Goal: Task Accomplishment & Management: Use online tool/utility

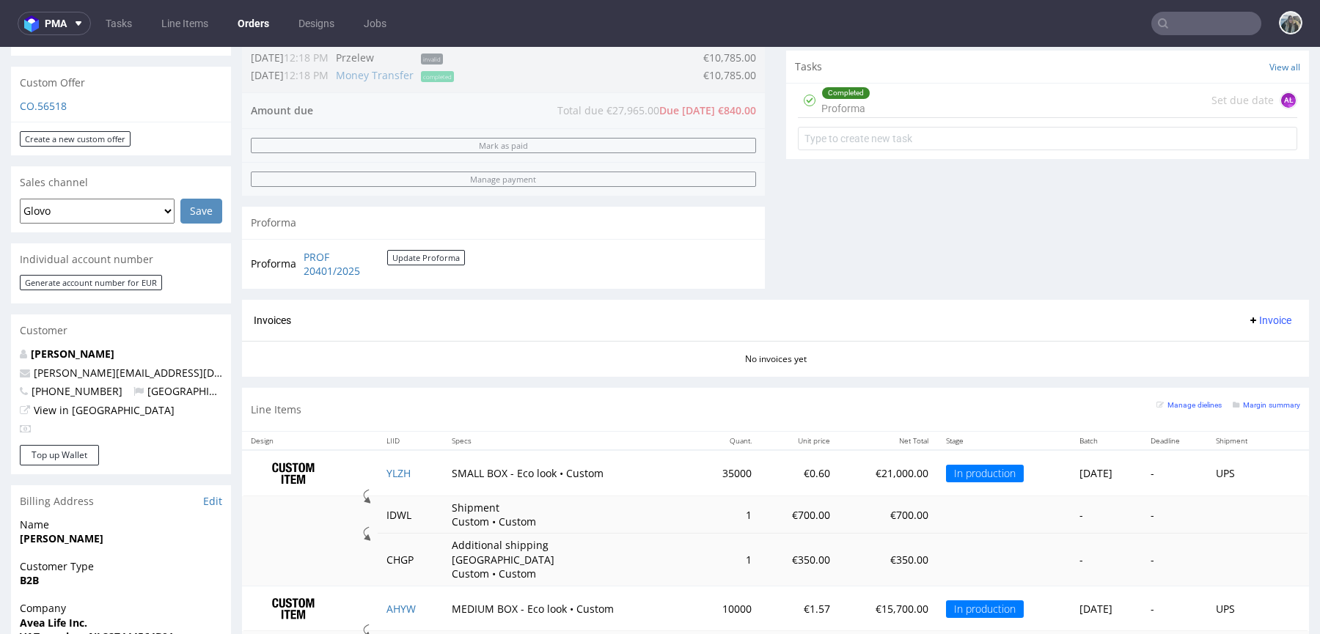
scroll to position [602, 0]
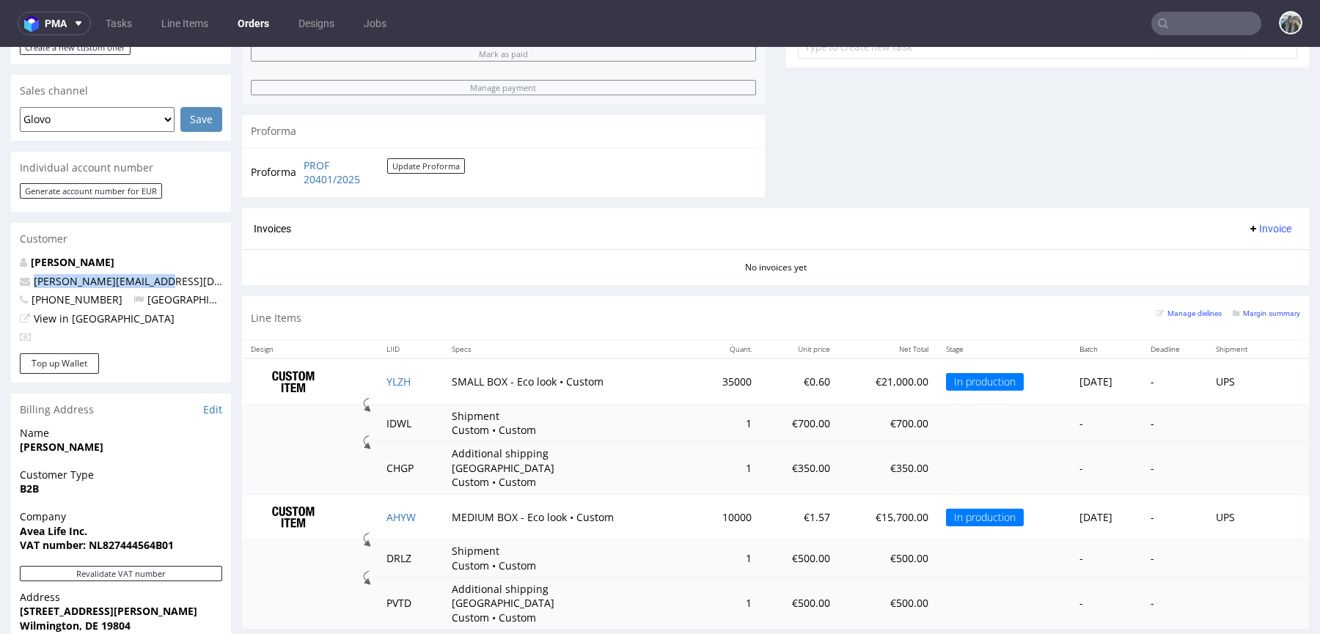
drag, startPoint x: 160, startPoint y: 266, endPoint x: 0, endPoint y: 265, distance: 159.9
click at [0, 265] on div "Order via Offer R203443141 11.09.2025 12:38 PM Mark this order as problematic I…" at bounding box center [660, 184] width 1320 height 1405
copy span "gianluigi@avea-life.com"
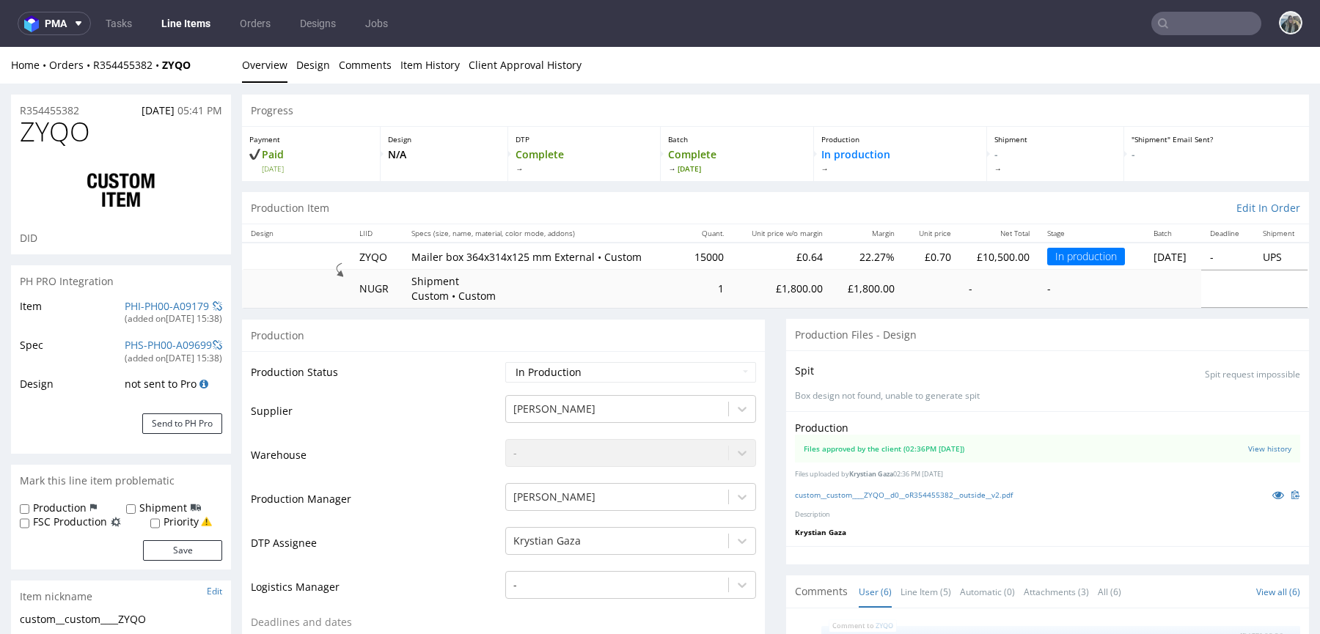
scroll to position [66, 0]
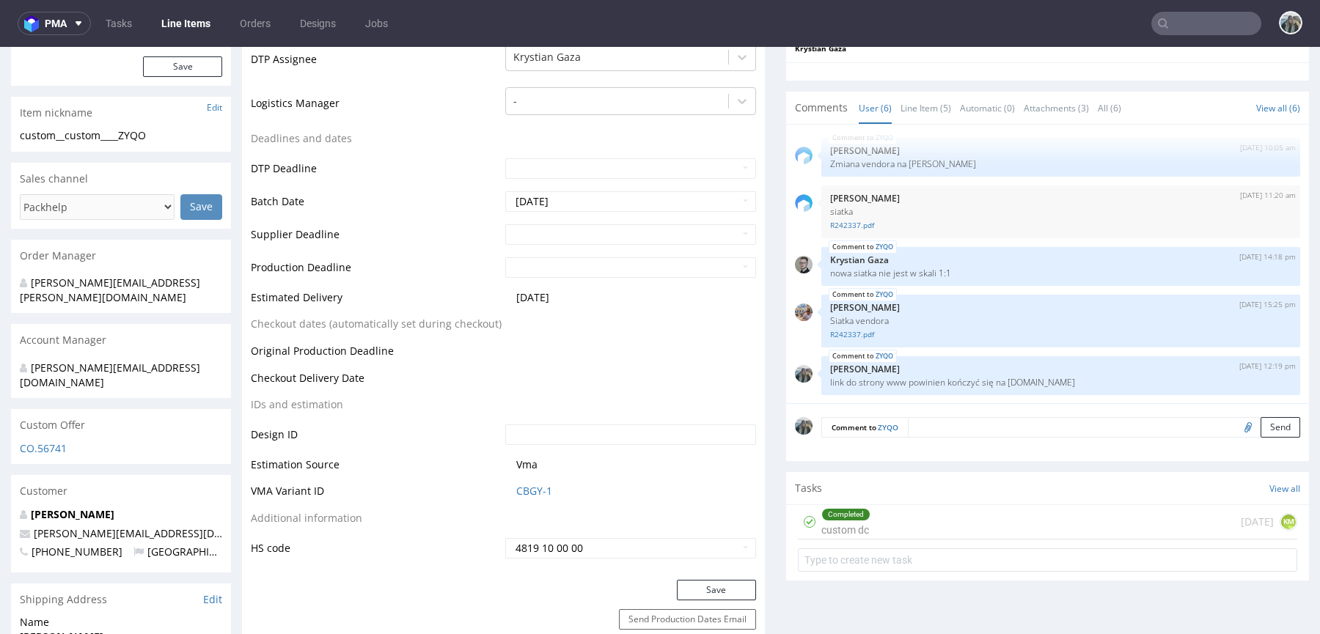
scroll to position [485, 0]
drag, startPoint x: 147, startPoint y: 507, endPoint x: 0, endPoint y: 507, distance: 147.4
copy span "[PERSON_NAME][EMAIL_ADDRESS][DOMAIN_NAME]"
drag, startPoint x: 73, startPoint y: 484, endPoint x: 763, endPoint y: 56, distance: 812.4
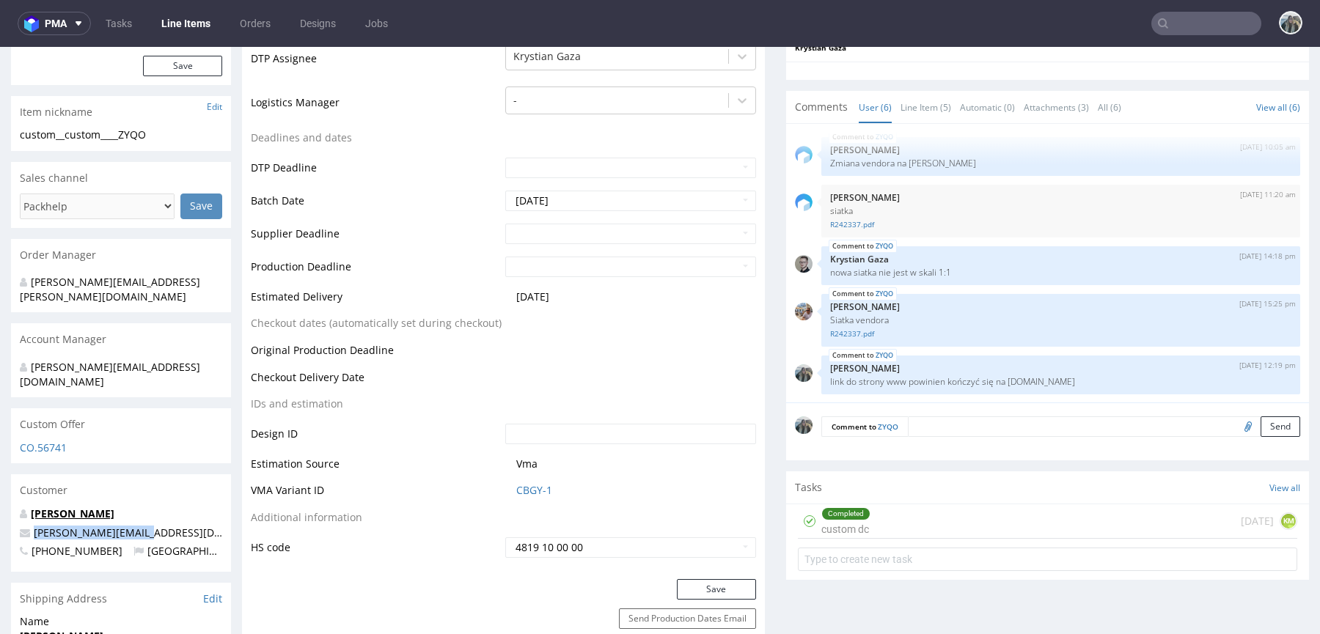
click at [73, 507] on link "[PERSON_NAME]" at bounding box center [73, 514] width 84 height 14
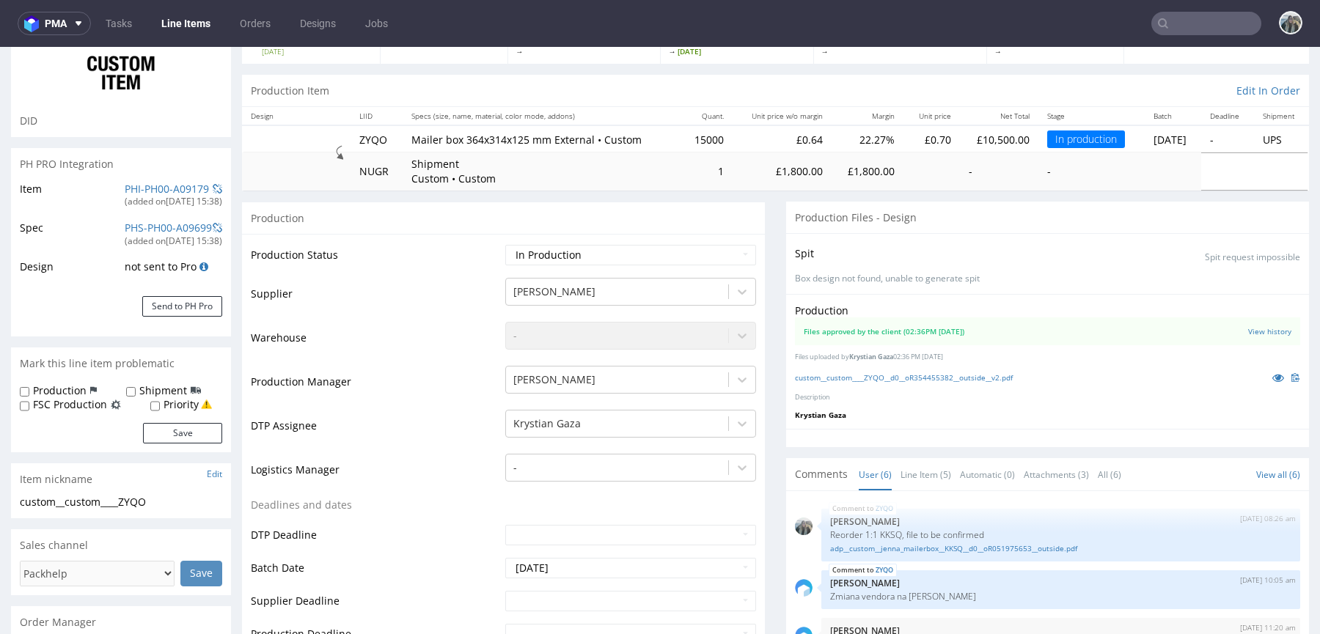
scroll to position [104, 0]
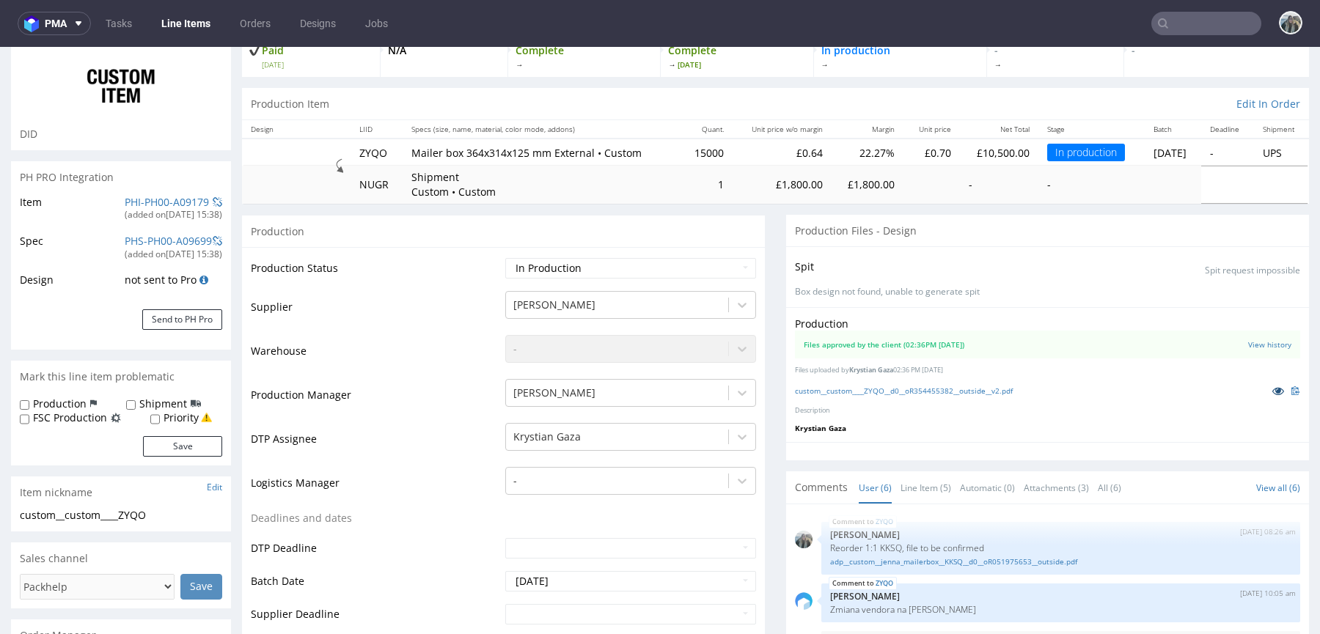
click at [1272, 388] on icon at bounding box center [1278, 391] width 12 height 10
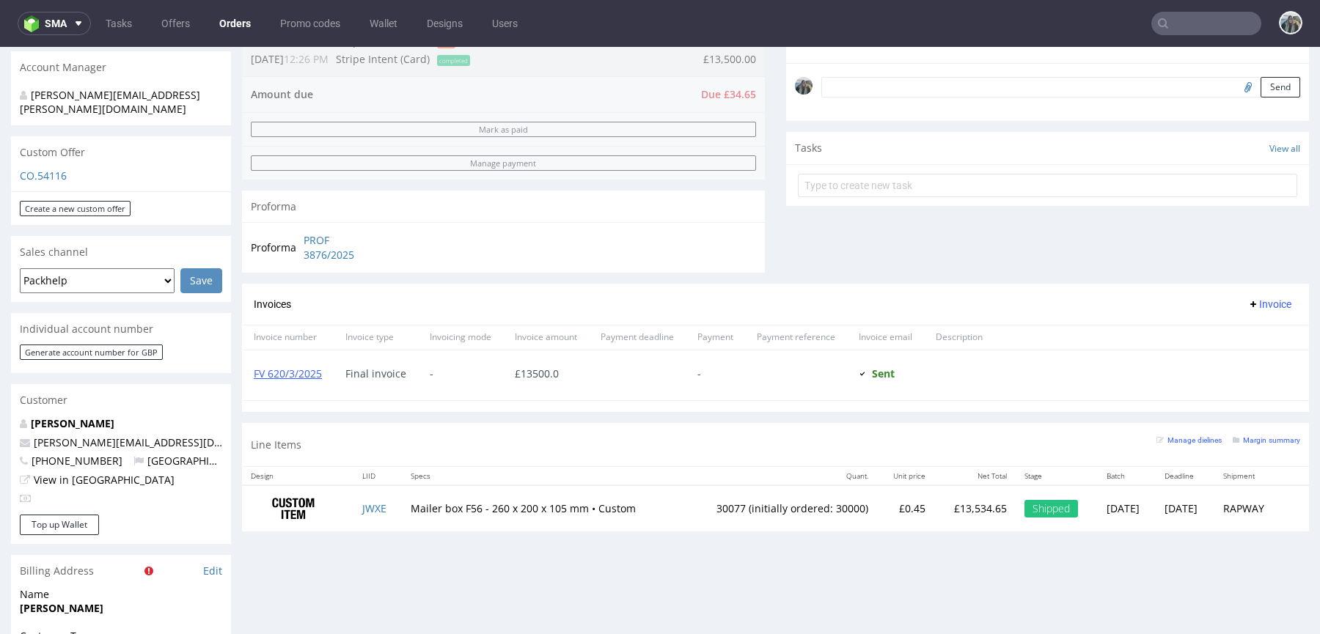
scroll to position [444, 0]
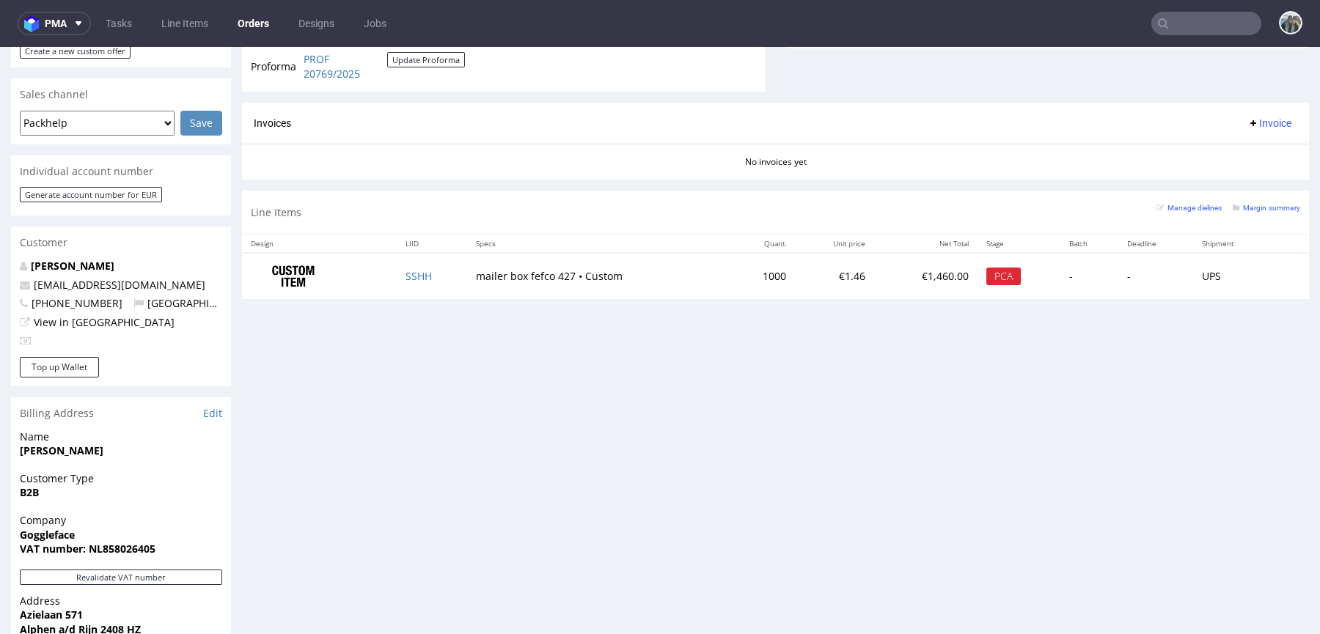
scroll to position [625, 0]
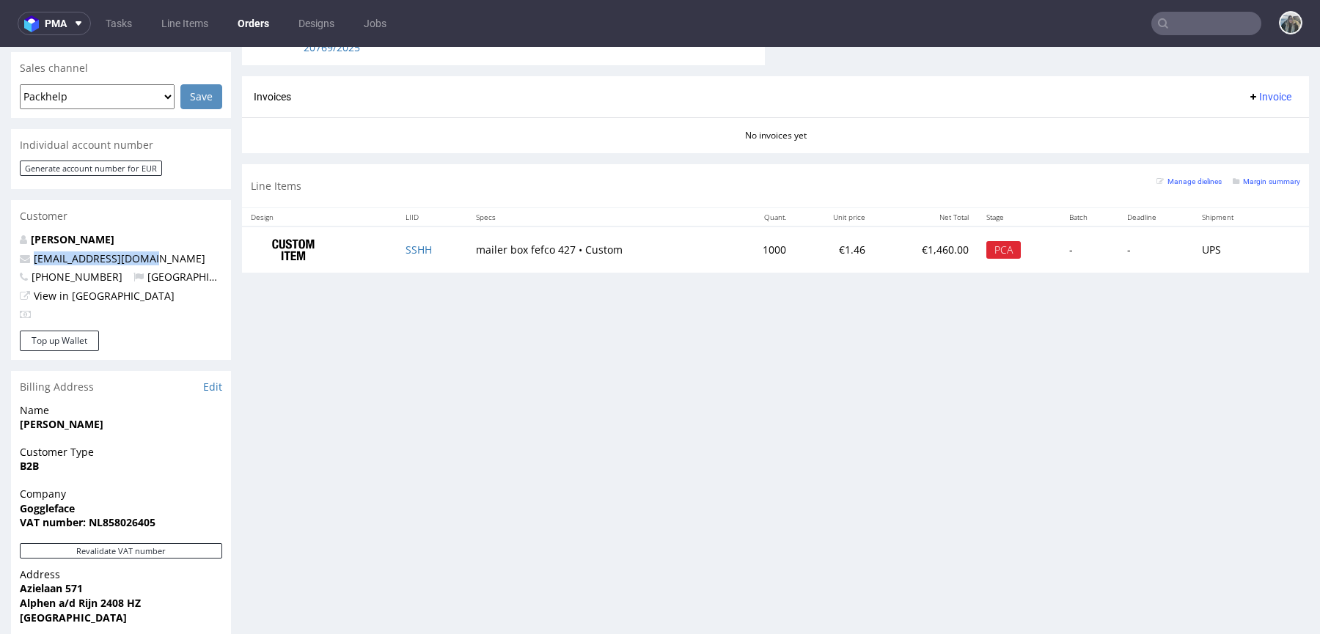
drag, startPoint x: 167, startPoint y: 236, endPoint x: 18, endPoint y: 227, distance: 149.2
click at [0, 236] on div "Order via Offer R363581141 26.09.2025 03:44 PM Mark this order as problematic I…" at bounding box center [660, 161] width 1320 height 1405
copy span "hi@gogglefaceshop.com"
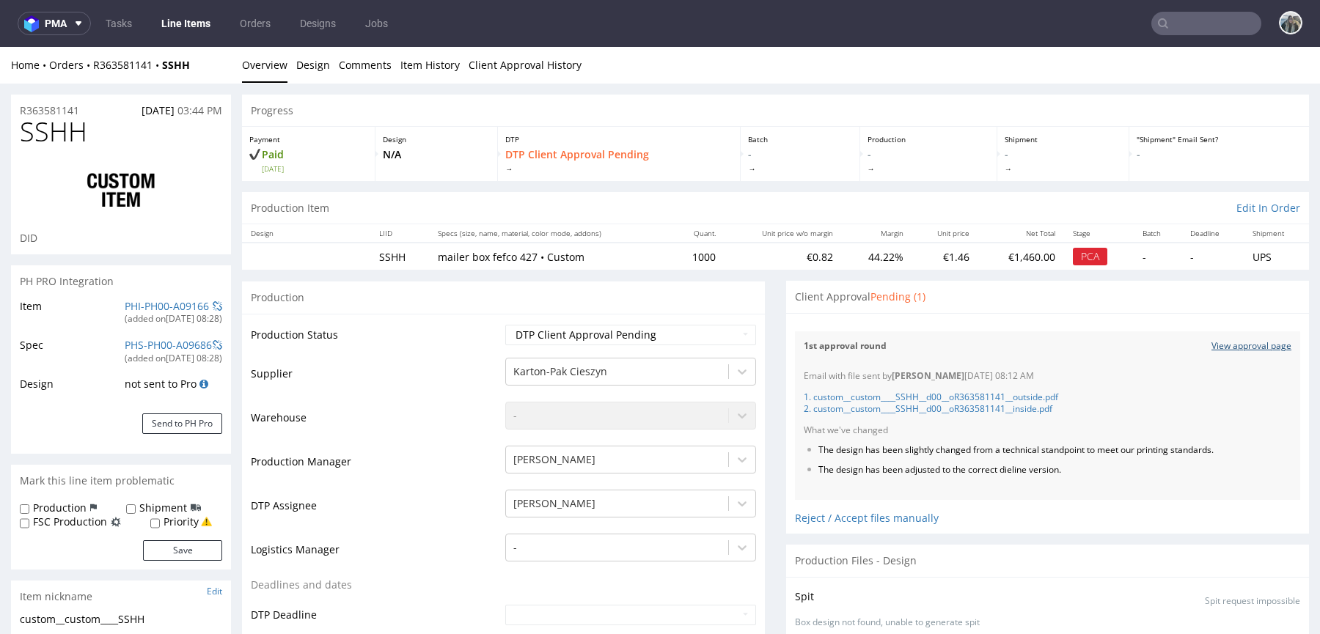
click at [1211, 351] on link "View approval page" at bounding box center [1251, 346] width 80 height 12
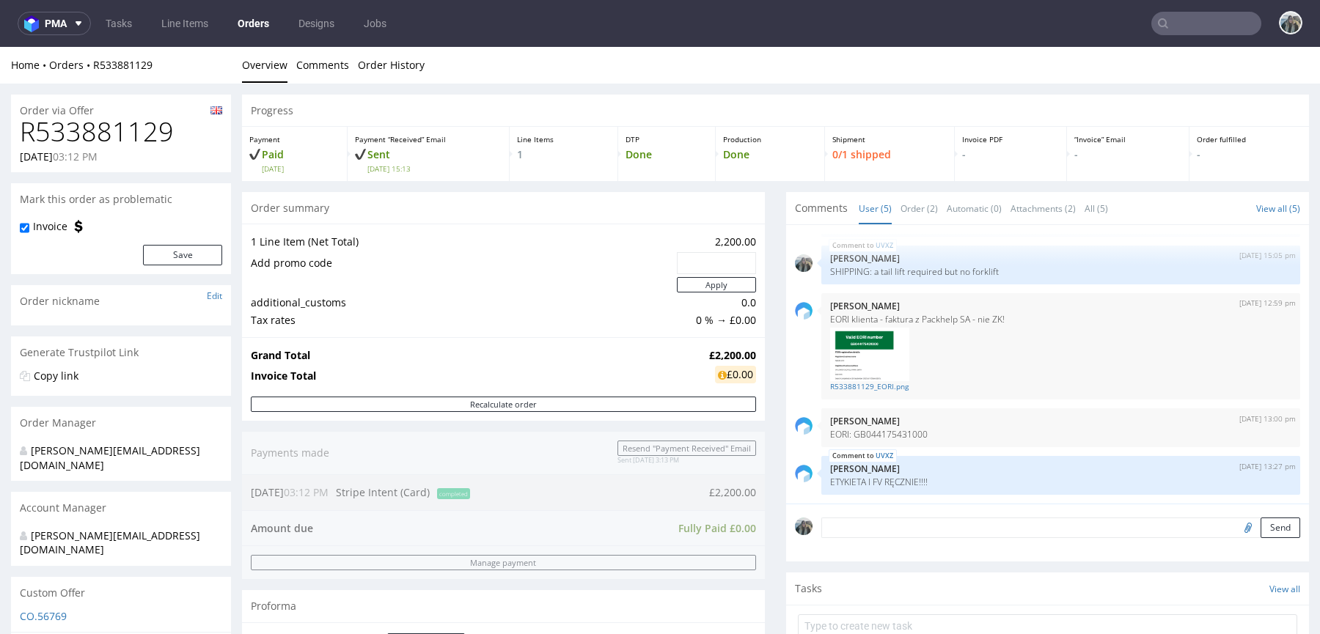
click at [128, 127] on h1 "R533881129" at bounding box center [121, 131] width 202 height 29
click at [128, 128] on h1 "R533881129" at bounding box center [121, 131] width 202 height 29
copy h1 "R533881129"
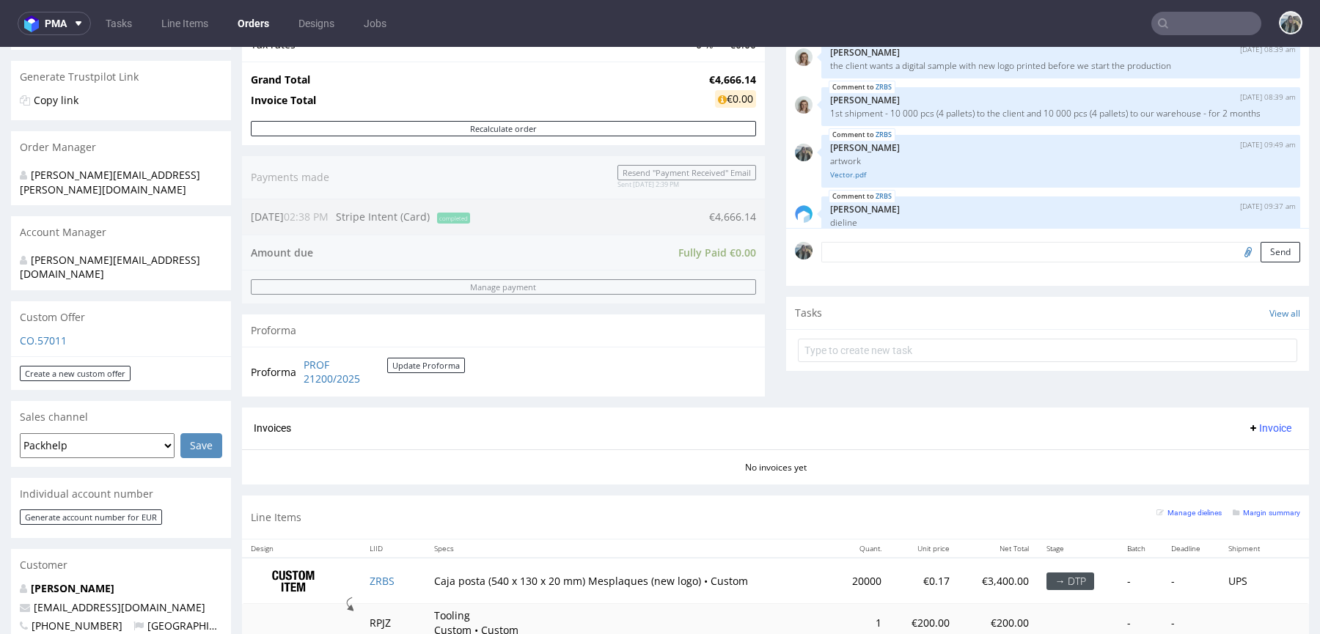
scroll to position [52, 0]
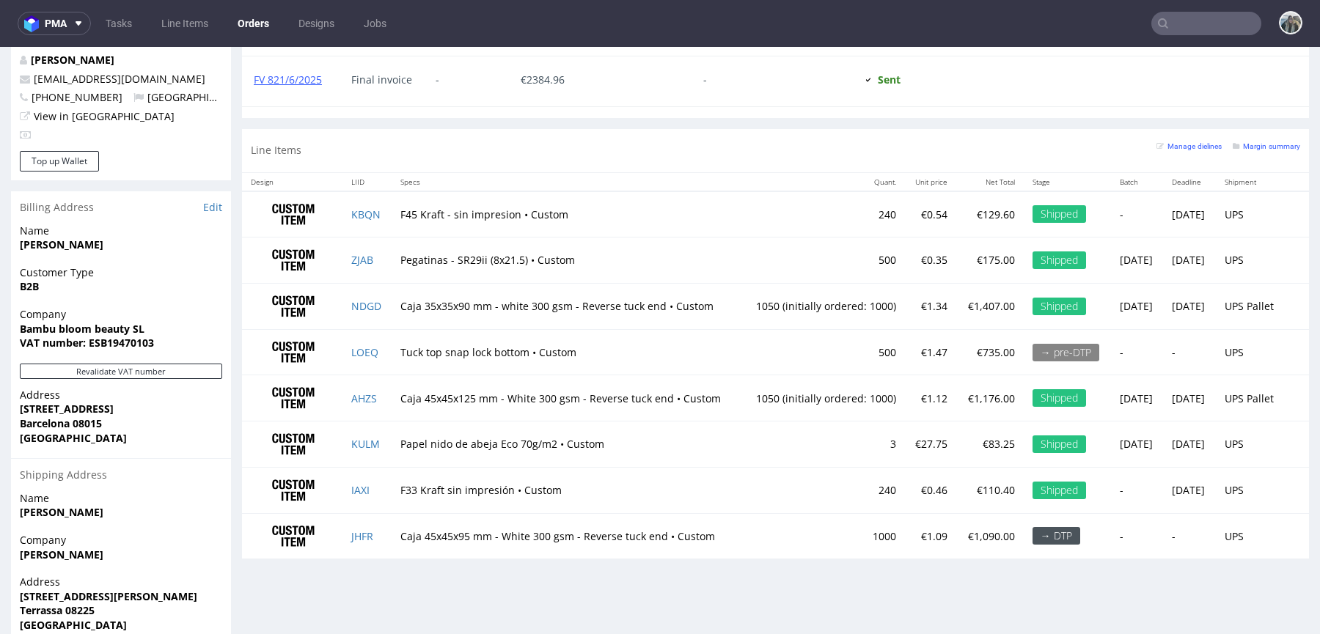
scroll to position [819, 0]
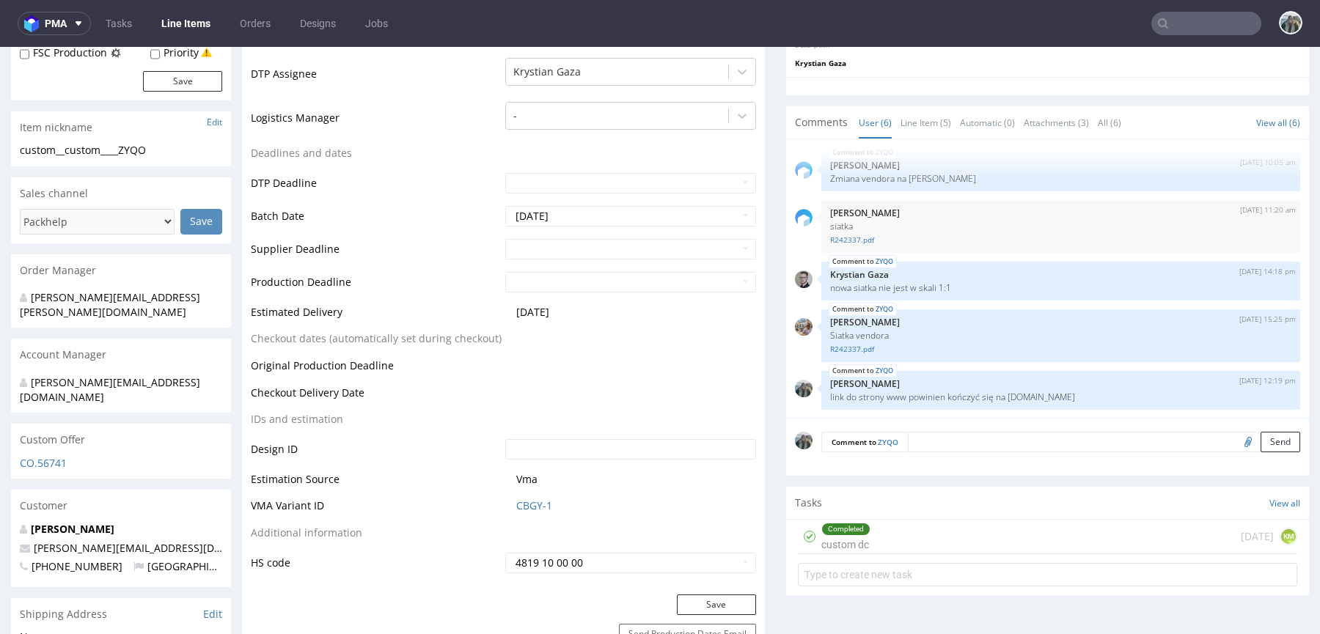
scroll to position [615, 0]
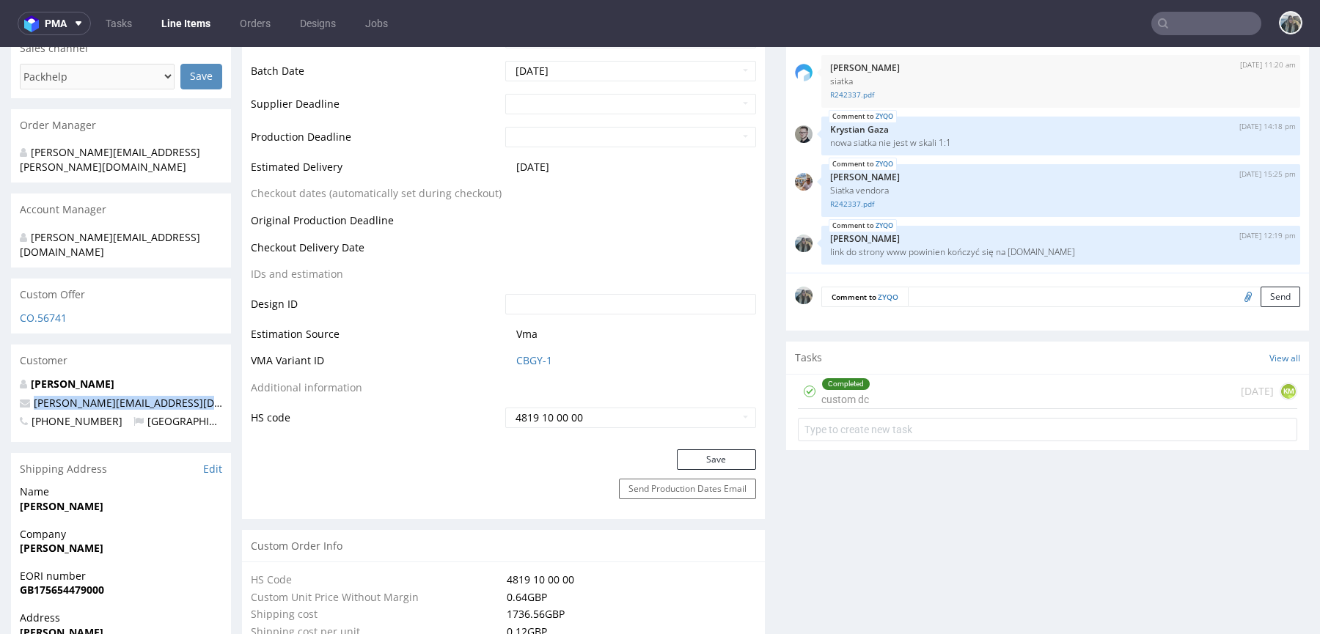
drag, startPoint x: 148, startPoint y: 381, endPoint x: 10, endPoint y: 376, distance: 137.9
click at [11, 377] on div "Jenna Blake jenna@fanfinders.com +447915046705 United Kingdom" at bounding box center [121, 409] width 220 height 65
copy span "jenna@fanfinders.com"
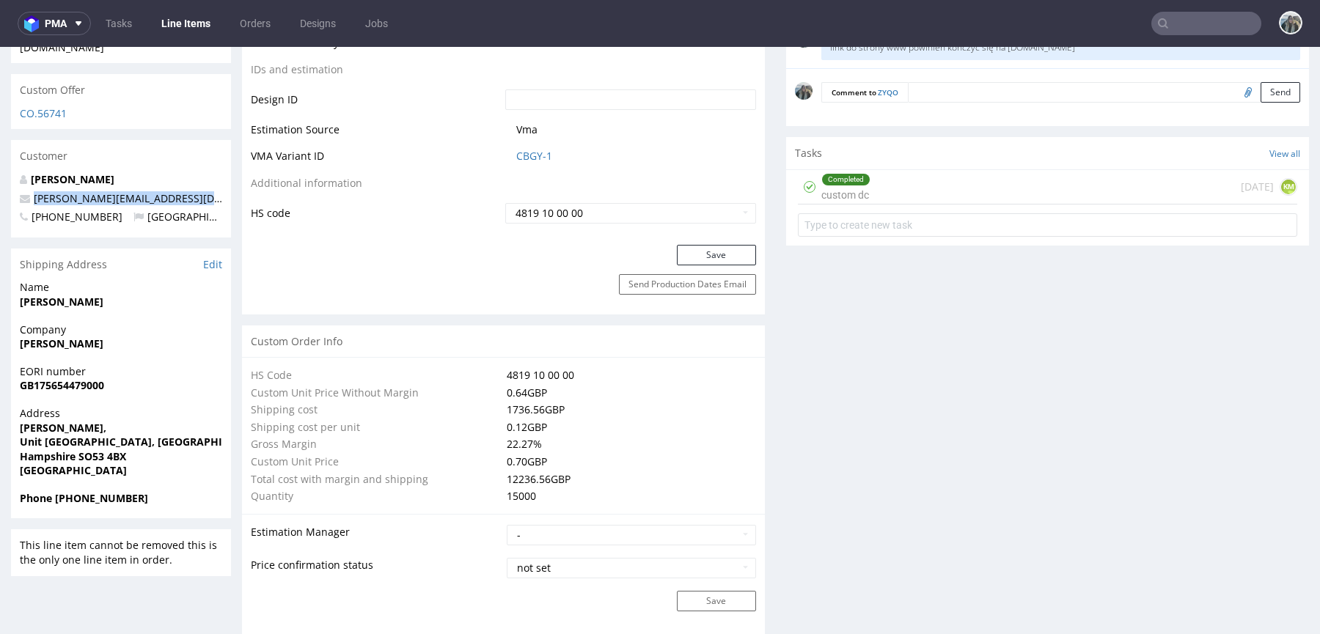
scroll to position [666, 0]
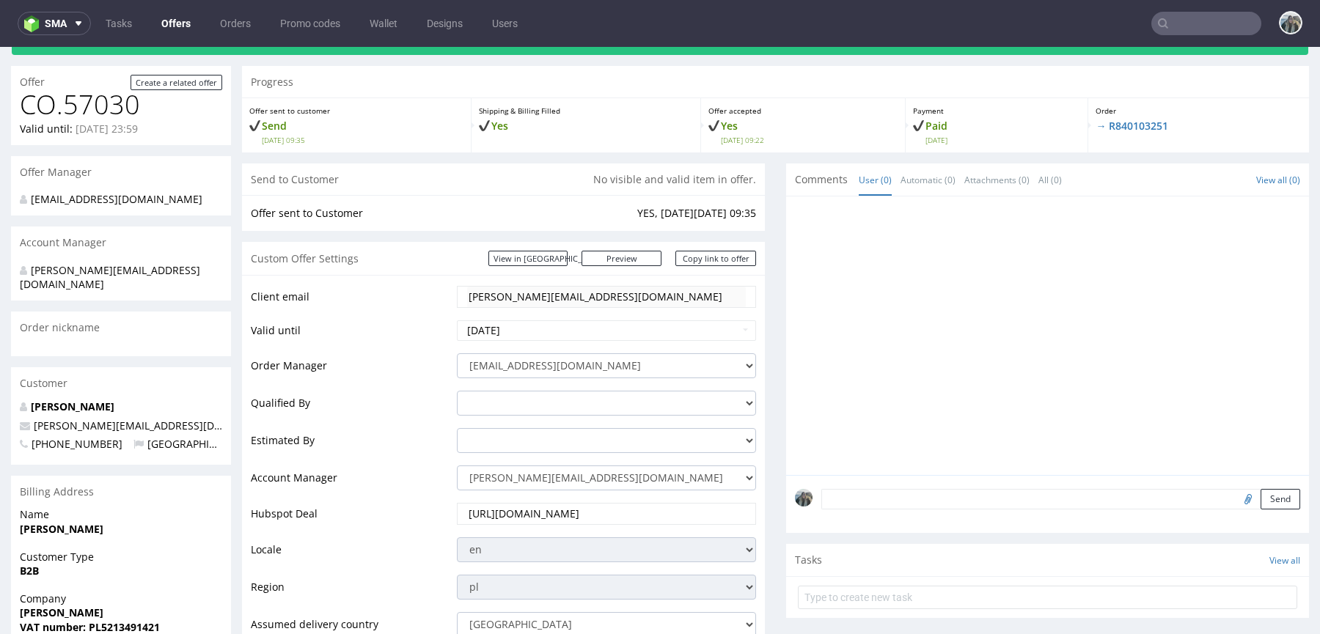
scroll to position [71, 0]
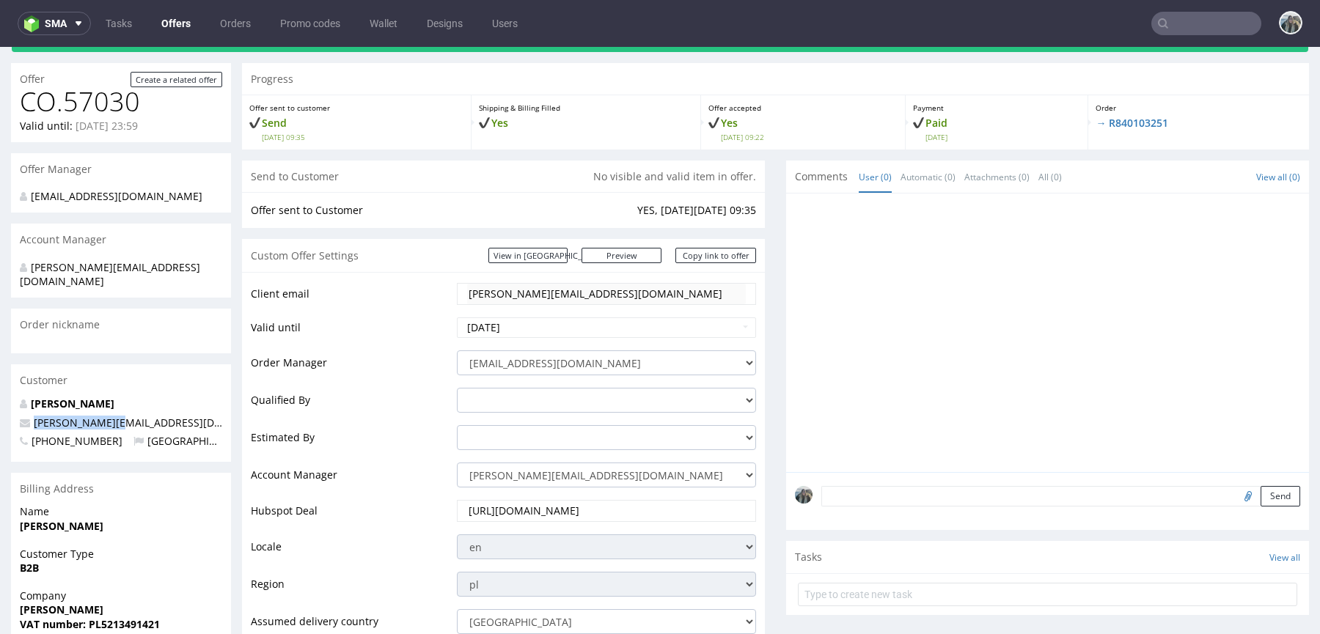
drag, startPoint x: 133, startPoint y: 405, endPoint x: 0, endPoint y: 405, distance: 133.5
copy span "[PERSON_NAME][EMAIL_ADDRESS][DOMAIN_NAME]"
click at [1183, 28] on input "text" at bounding box center [1206, 23] width 110 height 23
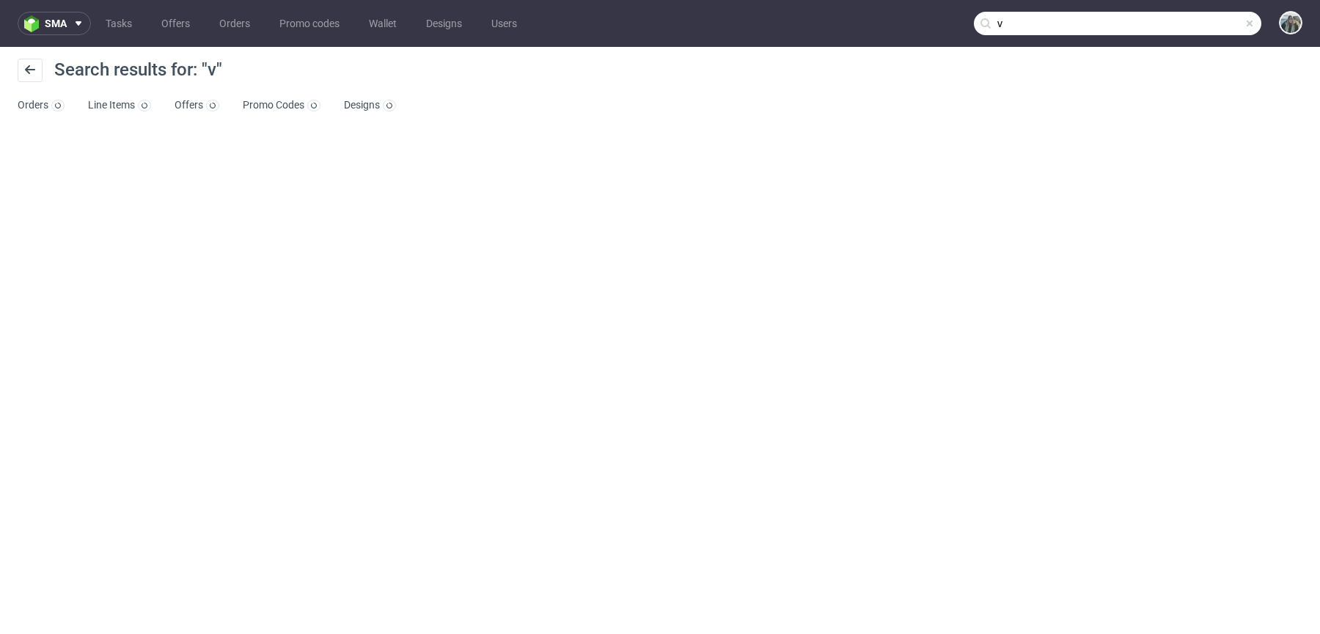
click at [1183, 28] on input "v" at bounding box center [1117, 23] width 287 height 23
paste input "[PERSON_NAME][EMAIL_ADDRESS][DOMAIN_NAME]"
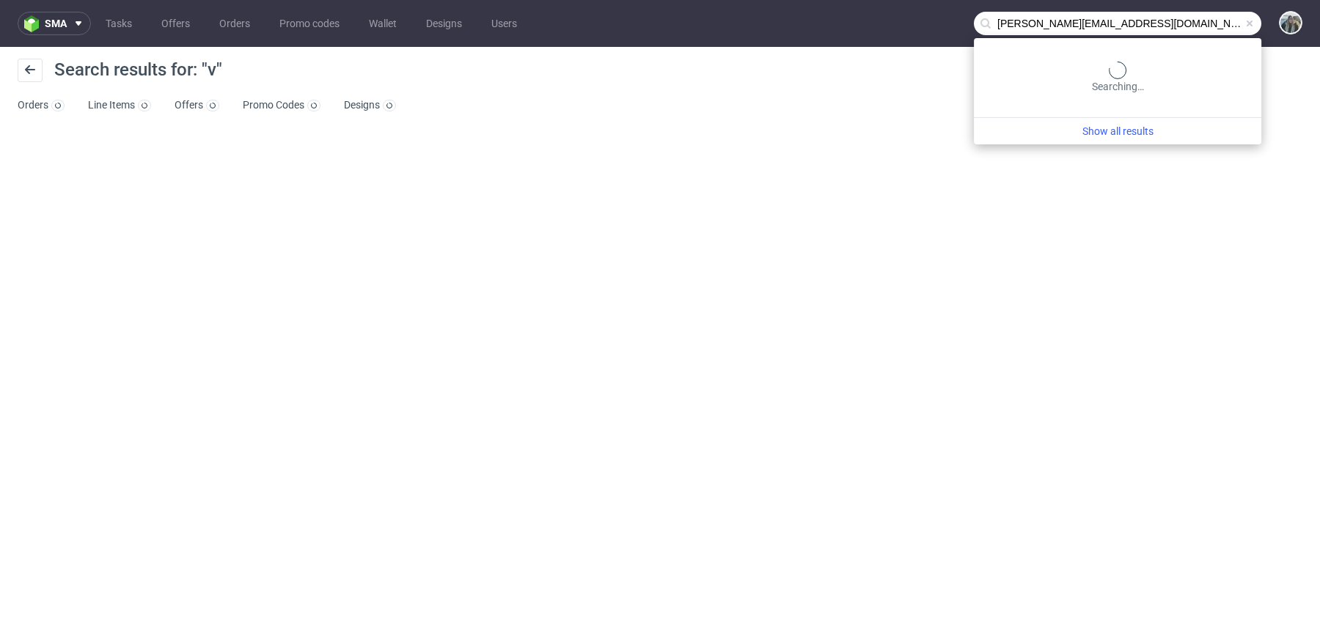
type input "[PERSON_NAME][EMAIL_ADDRESS][DOMAIN_NAME]"
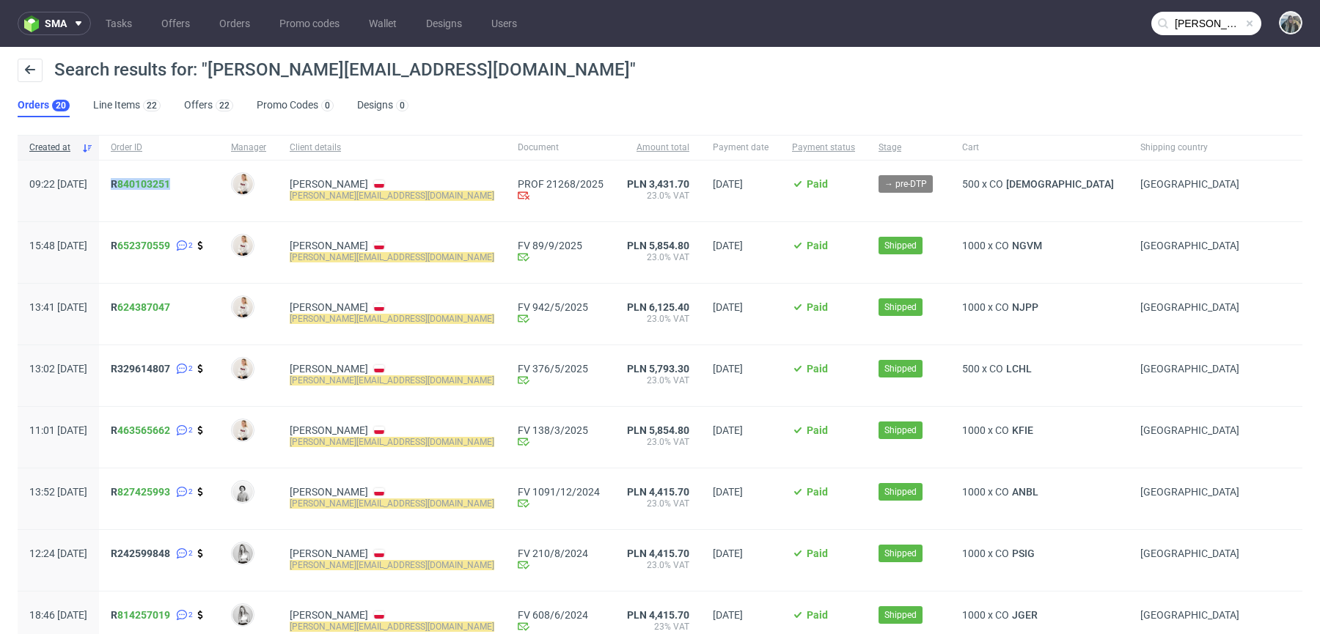
drag, startPoint x: 156, startPoint y: 202, endPoint x: 150, endPoint y: 179, distance: 24.4
click at [150, 179] on div "R 840103251" at bounding box center [159, 191] width 120 height 61
click at [158, 183] on span "R 840103251" at bounding box center [140, 184] width 59 height 12
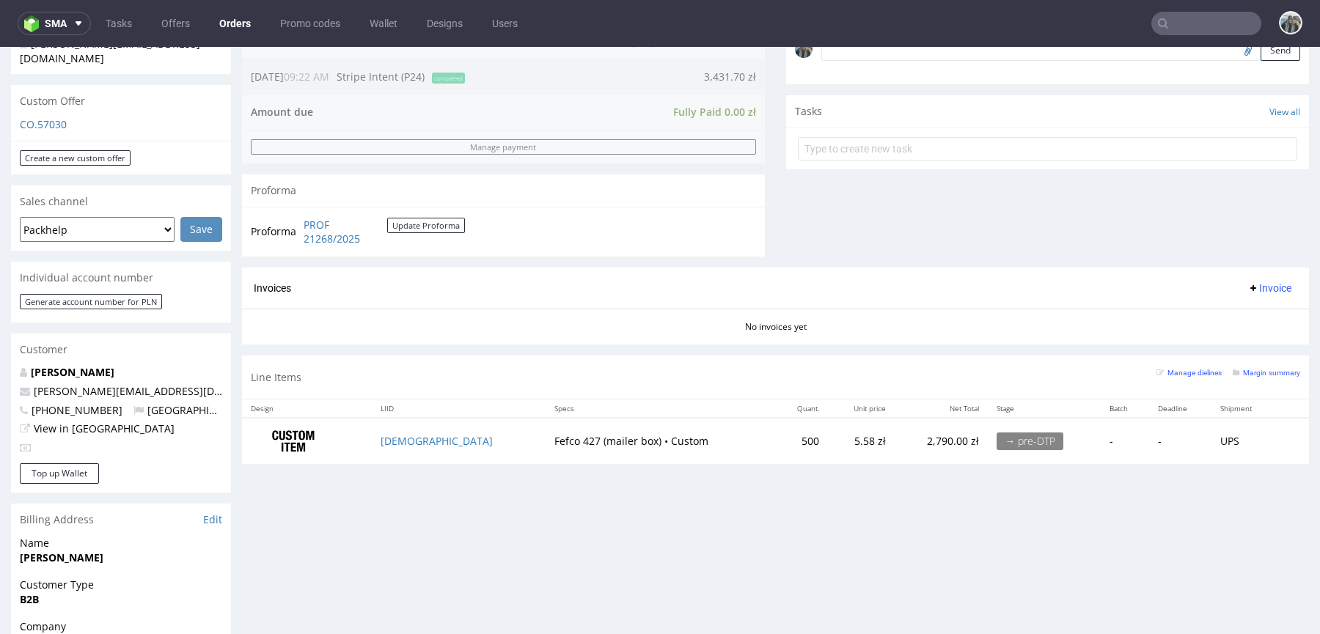
scroll to position [492, 0]
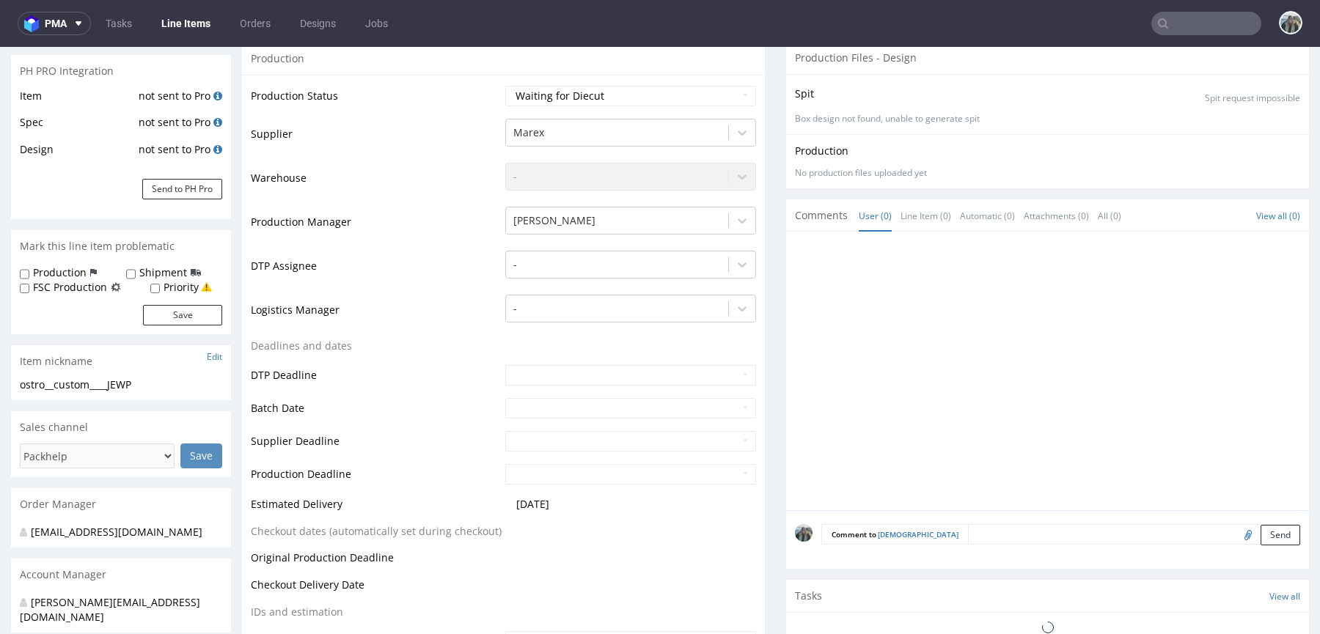
scroll to position [243, 0]
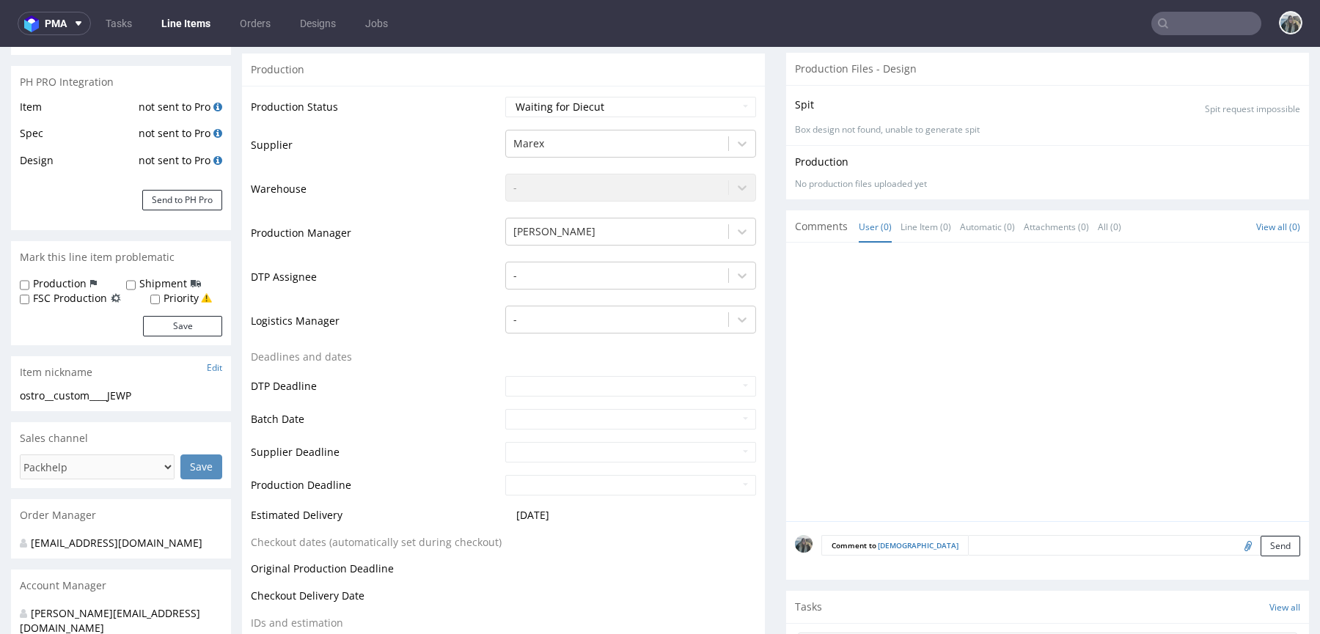
click at [968, 535] on textarea at bounding box center [1134, 545] width 332 height 21
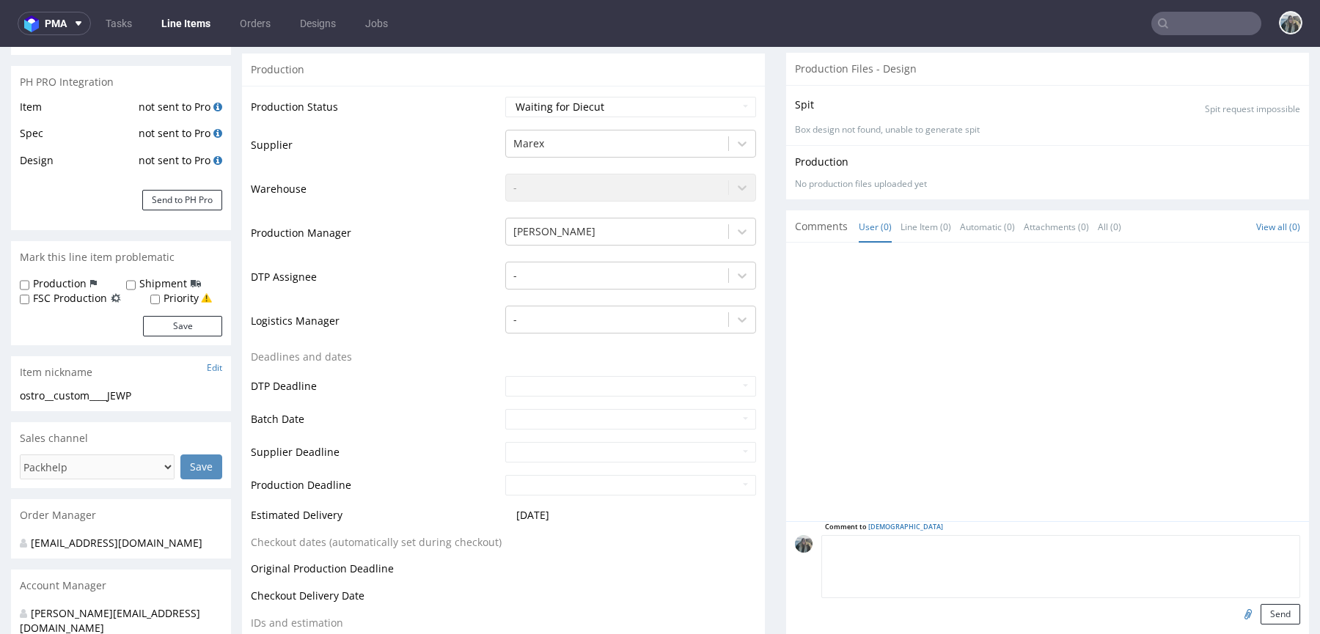
paste textarea "R292842596UZKI"
type textarea "reorder R292842596_UZKI"
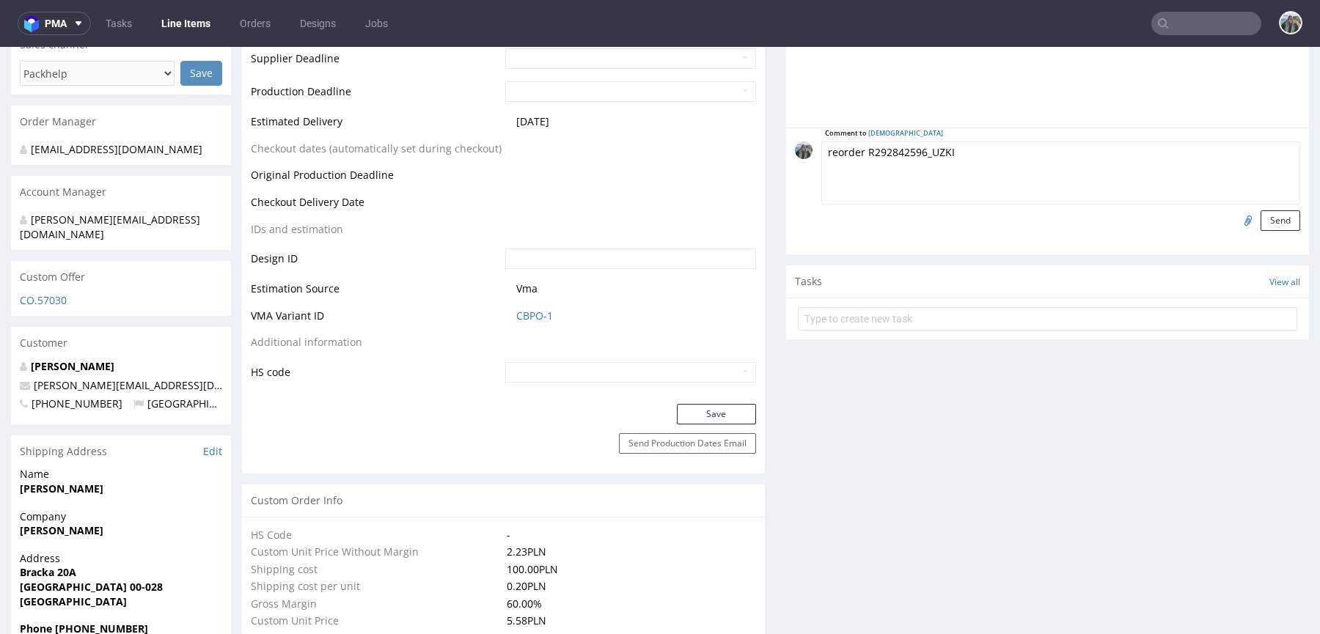
scroll to position [609, 0]
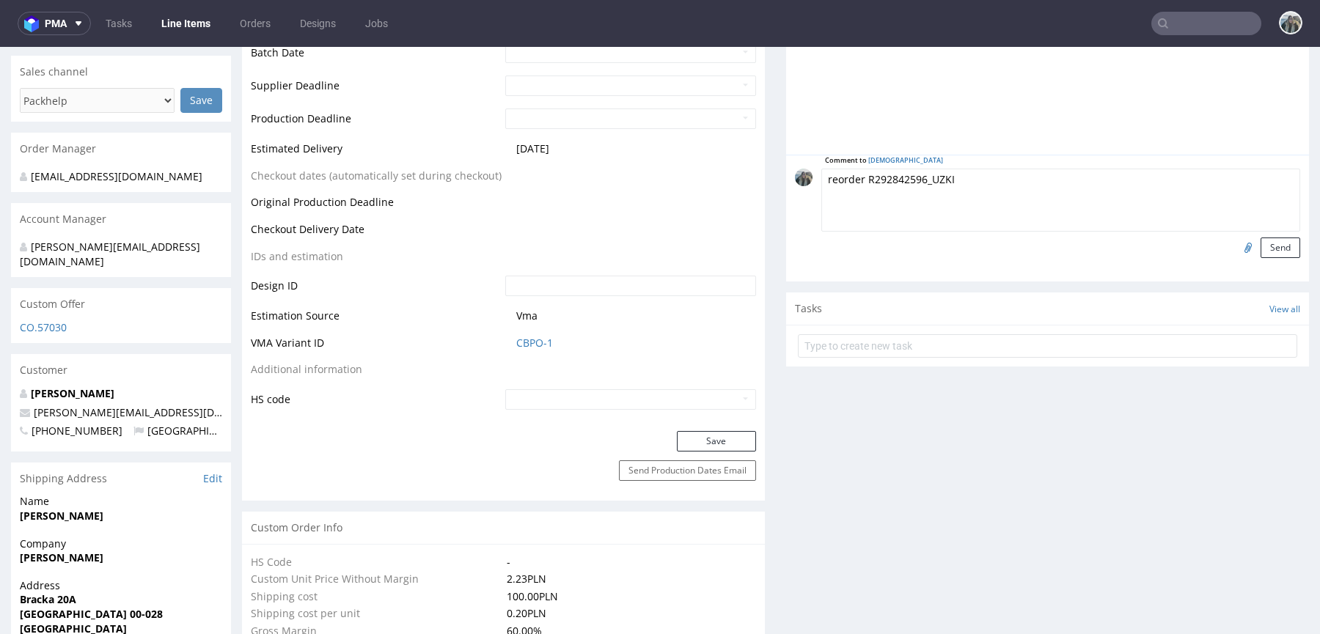
click at [1236, 238] on input "file" at bounding box center [1246, 247] width 21 height 19
type input "C:\fakepath\ostro__f52____JUEI__d0__oR877677974.pdf"
click at [861, 169] on textarea "reorder R292842596_UZKI" at bounding box center [1060, 200] width 479 height 63
type textarea "reorder confirmed R292842596_UZKI"
click at [1261, 238] on button "Send" at bounding box center [1281, 248] width 40 height 21
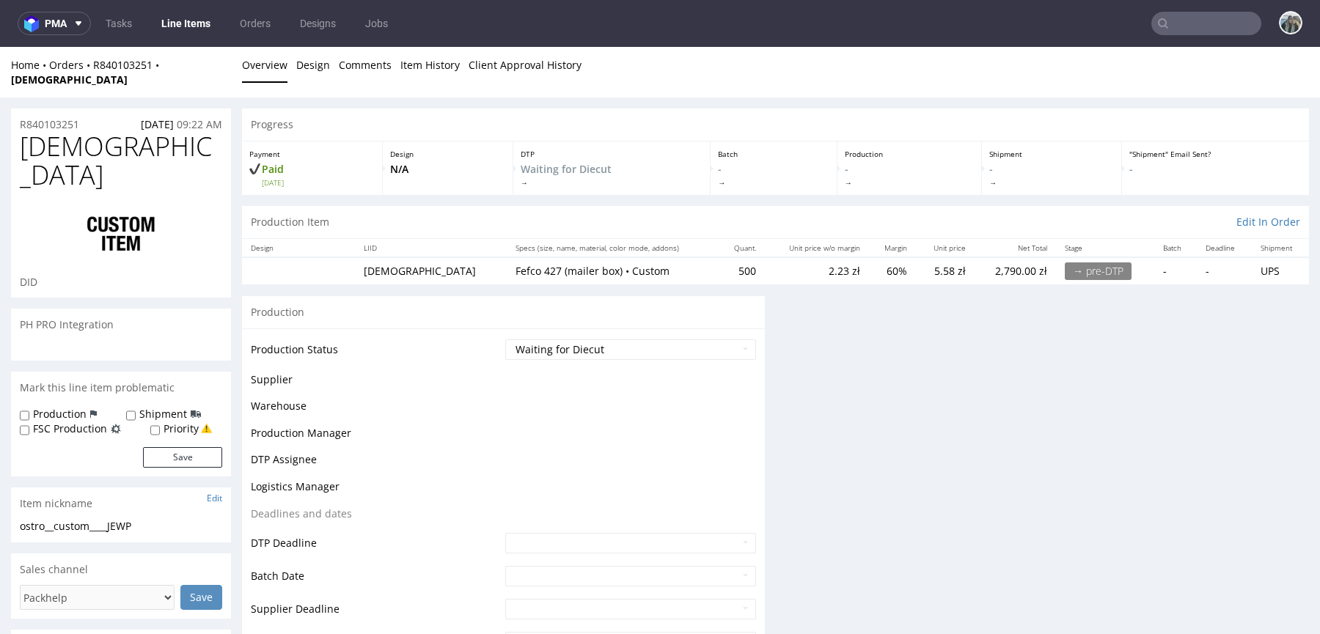
scroll to position [0, 0]
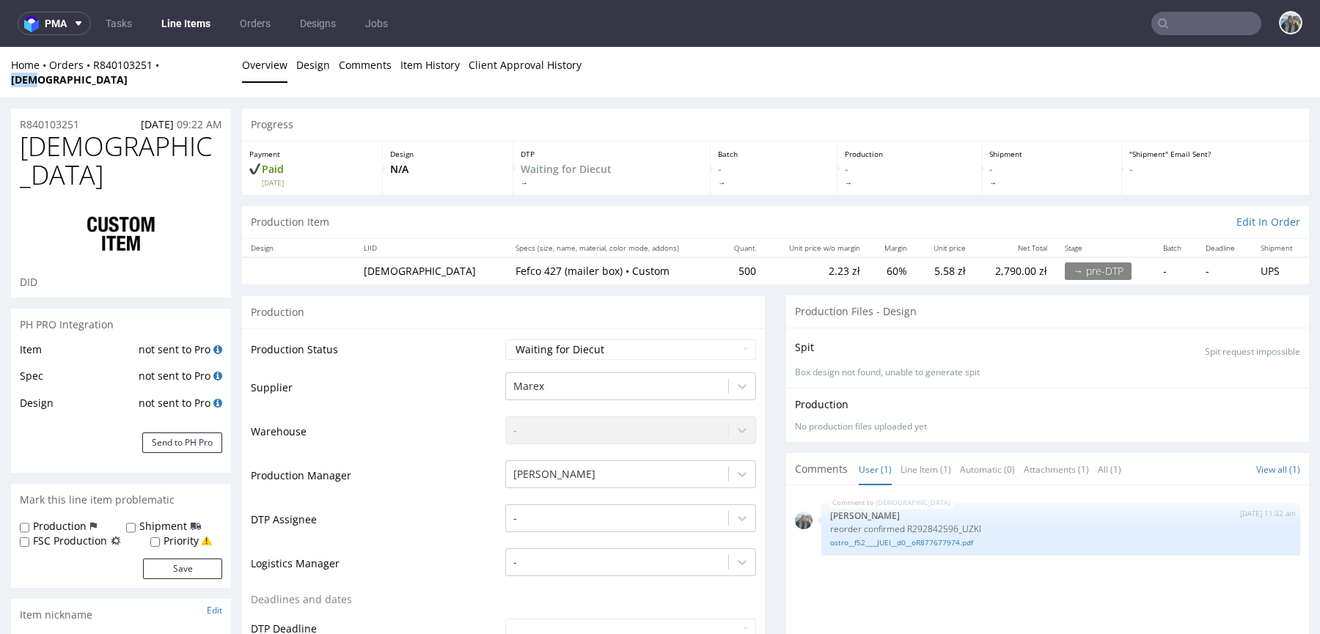
click at [156, 72] on div "Home Orders R840103251 JEWP Overview Design Comments Item History Client Approv…" at bounding box center [660, 72] width 1320 height 51
copy strong "JEWP"
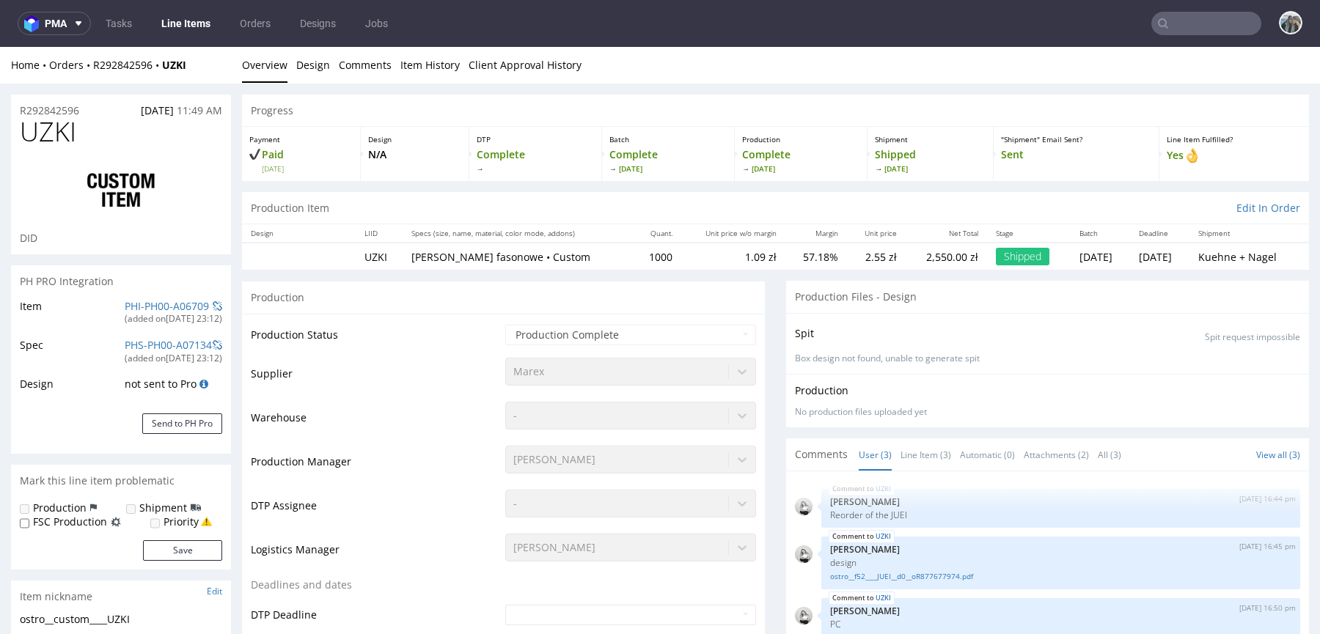
select select "in_progress"
drag, startPoint x: 106, startPoint y: 77, endPoint x: 84, endPoint y: 71, distance: 22.1
click at [84, 71] on div "Home Orders R292842596 UZKI Overview Design Comments Item History Client Approv…" at bounding box center [660, 65] width 1320 height 37
copy div "R292842596 [PERSON_NAME]"
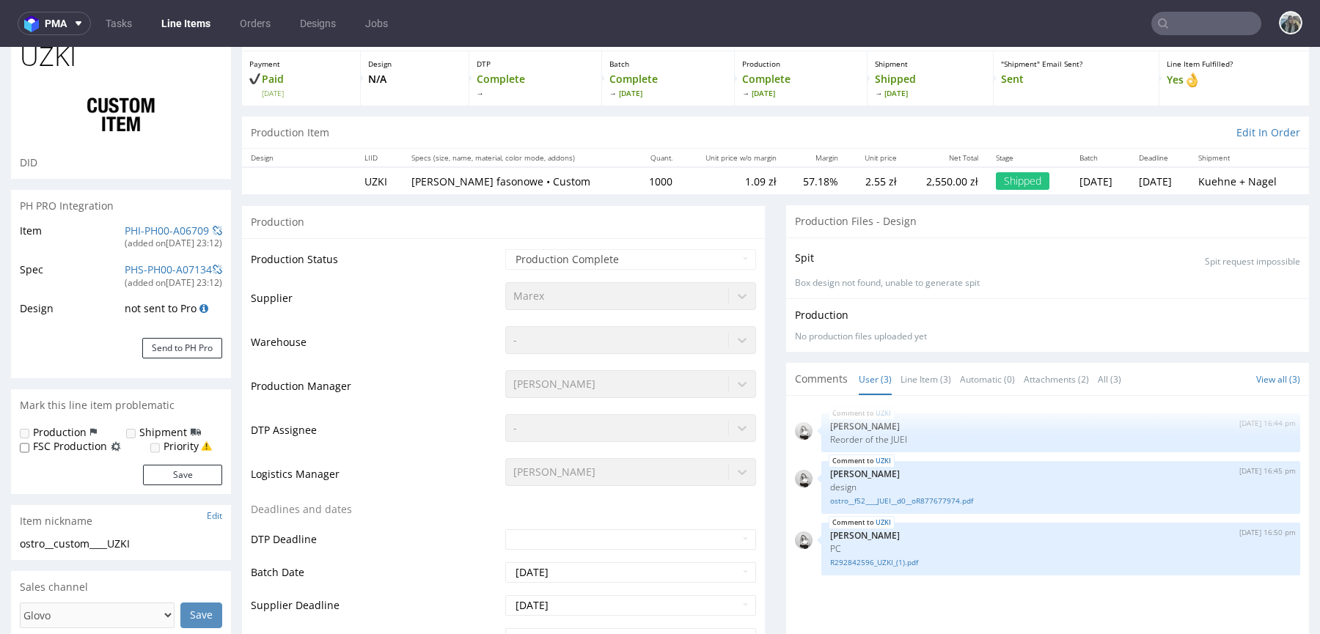
scroll to position [265, 0]
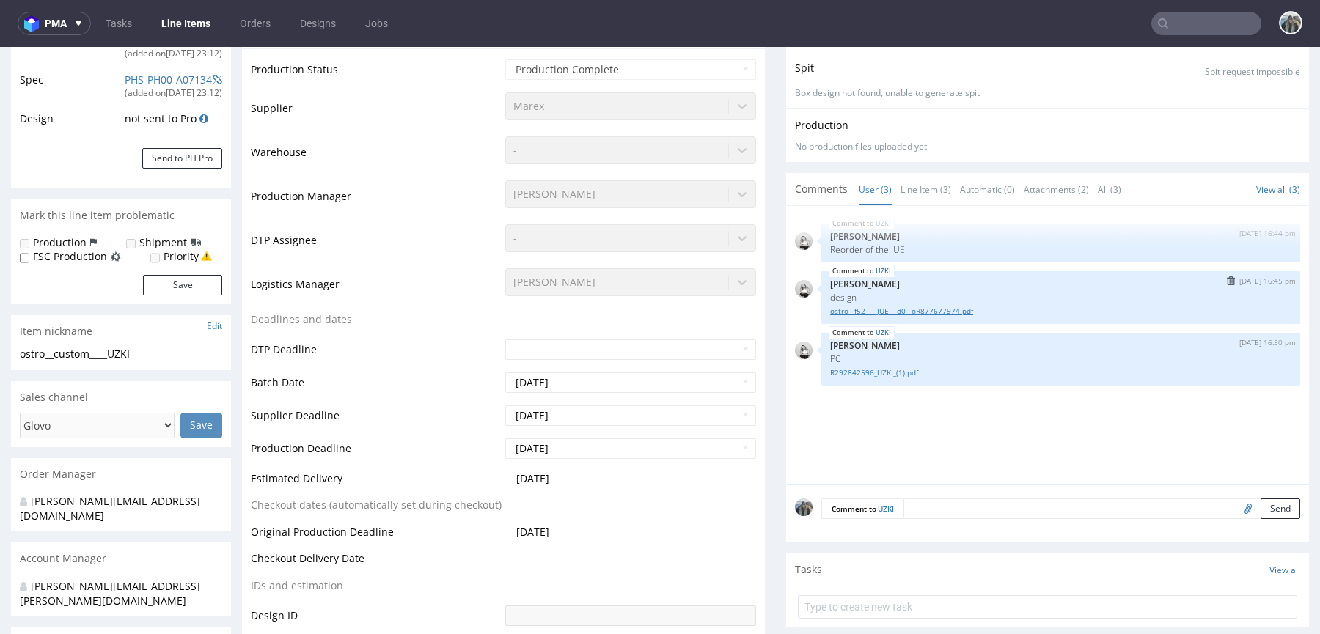
click at [870, 309] on link "ostro__f52____JUEI__d0__oR877677974.pdf" at bounding box center [1060, 311] width 461 height 11
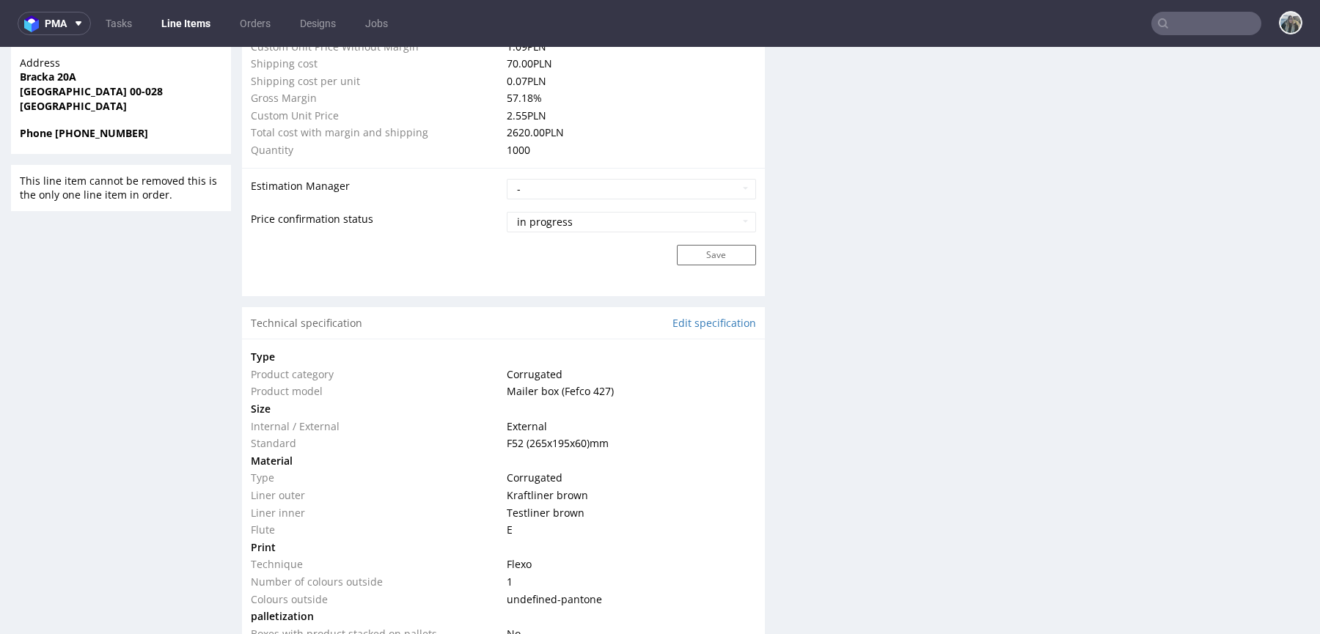
scroll to position [1184, 0]
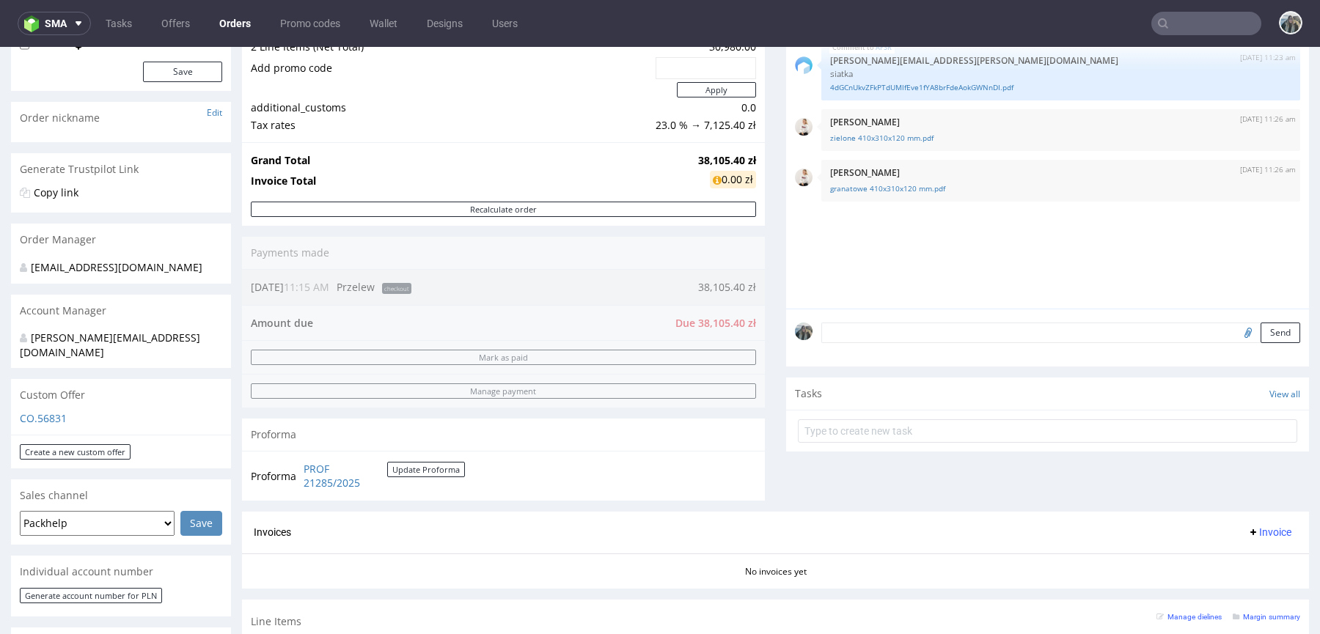
scroll to position [182, 0]
click at [876, 136] on link "zielone 410x310x120 mm.pdf" at bounding box center [1060, 139] width 461 height 11
click at [887, 188] on link "granatowe 410x310x120 mm.pdf" at bounding box center [1060, 190] width 461 height 11
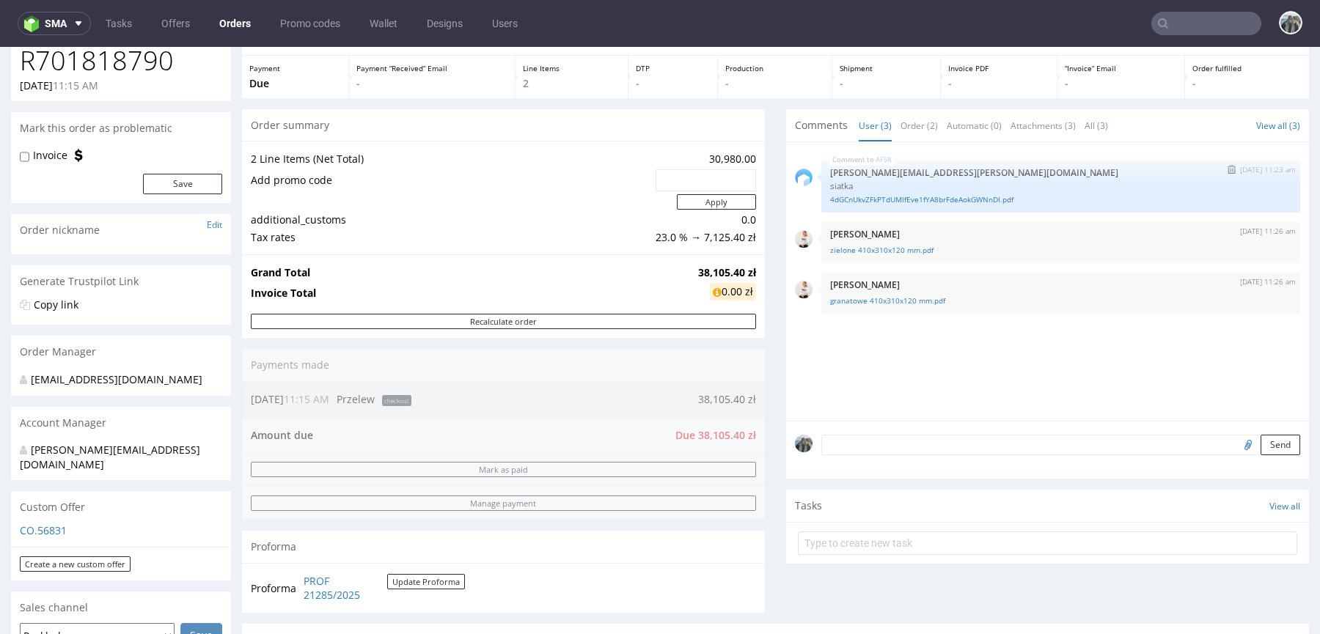
scroll to position [367, 0]
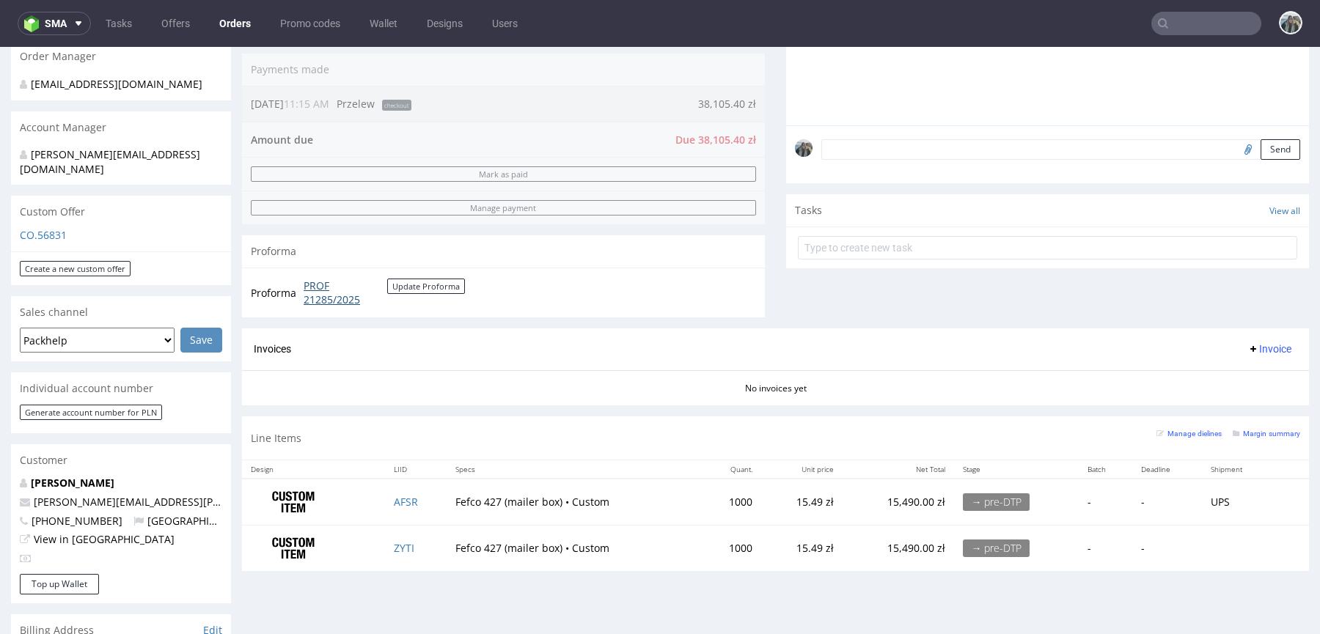
click at [320, 288] on link "PROF 21285/2025" at bounding box center [346, 293] width 84 height 29
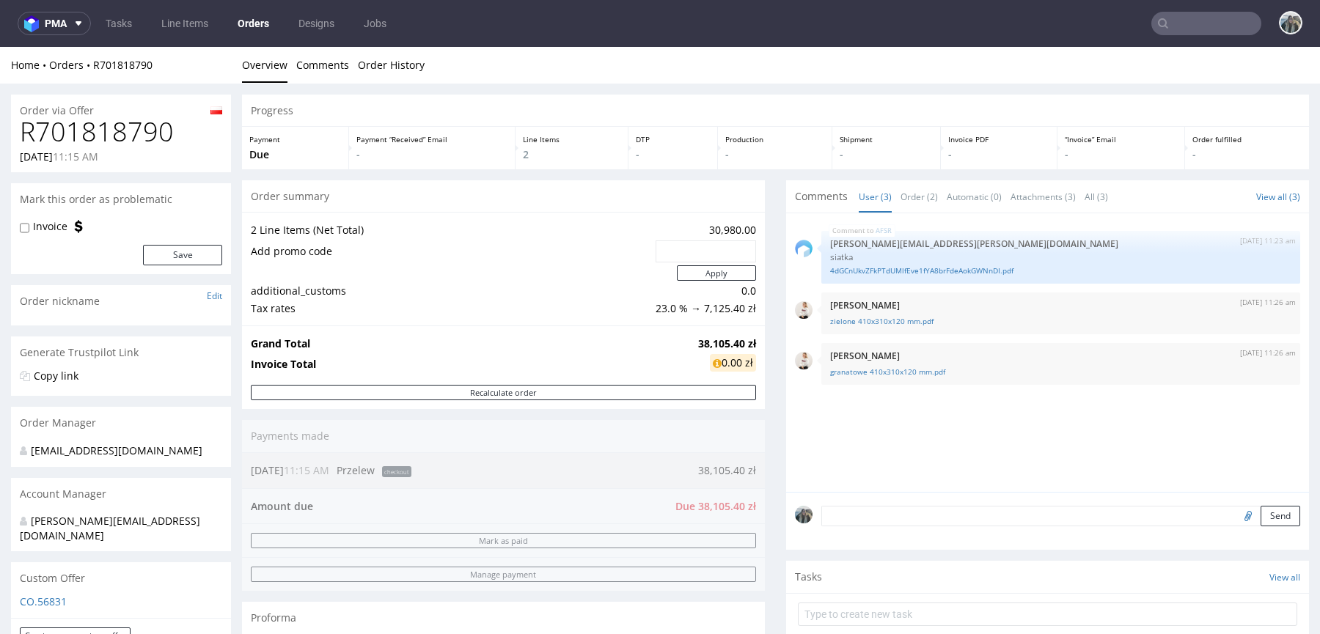
click at [108, 134] on h1 "R701818790" at bounding box center [121, 131] width 202 height 29
click at [109, 134] on h1 "R701818790" at bounding box center [121, 131] width 202 height 29
copy h1 "R701818790"
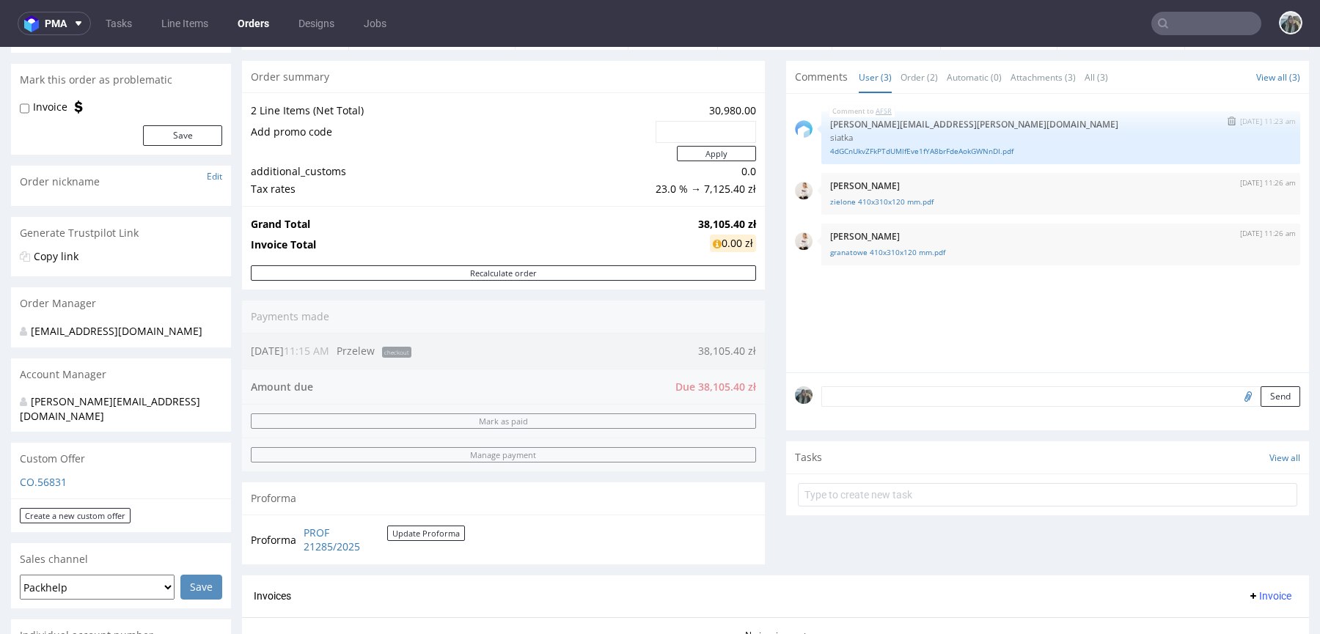
click at [881, 109] on link "AFSR" at bounding box center [884, 112] width 16 height 12
click at [894, 203] on link "zielone 410x310x120 mm.pdf" at bounding box center [1060, 202] width 461 height 11
click at [892, 249] on link "granatowe 410x310x120 mm.pdf" at bounding box center [1060, 252] width 461 height 11
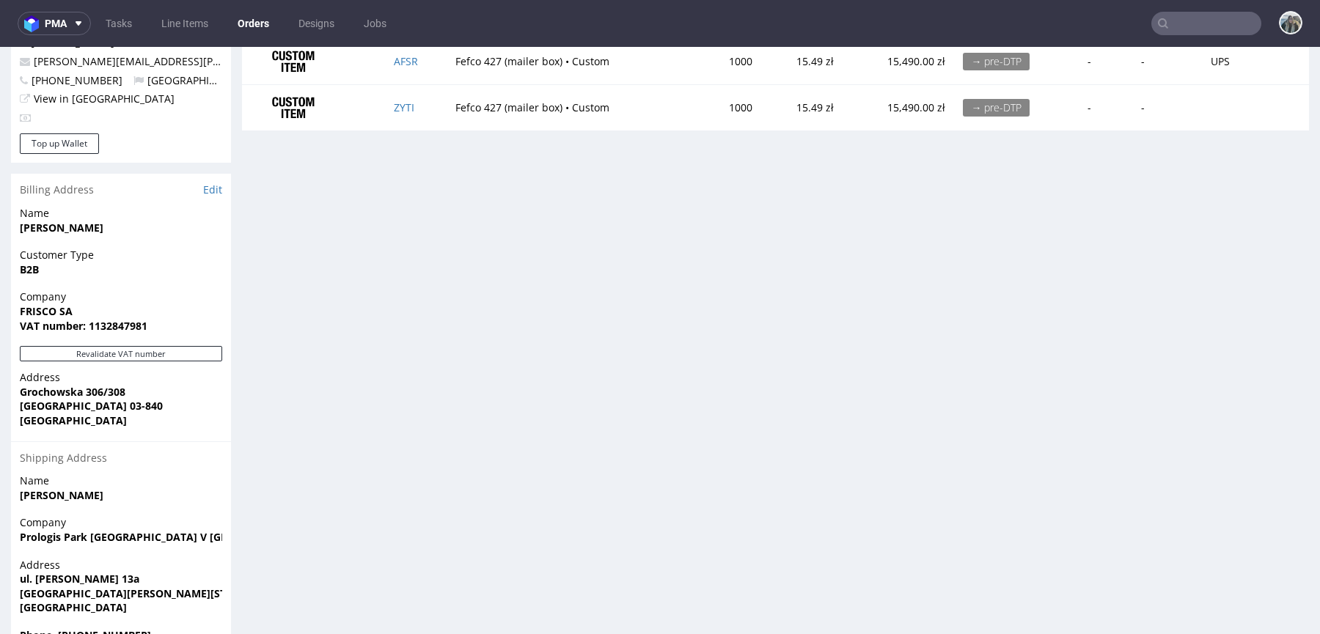
scroll to position [711, 0]
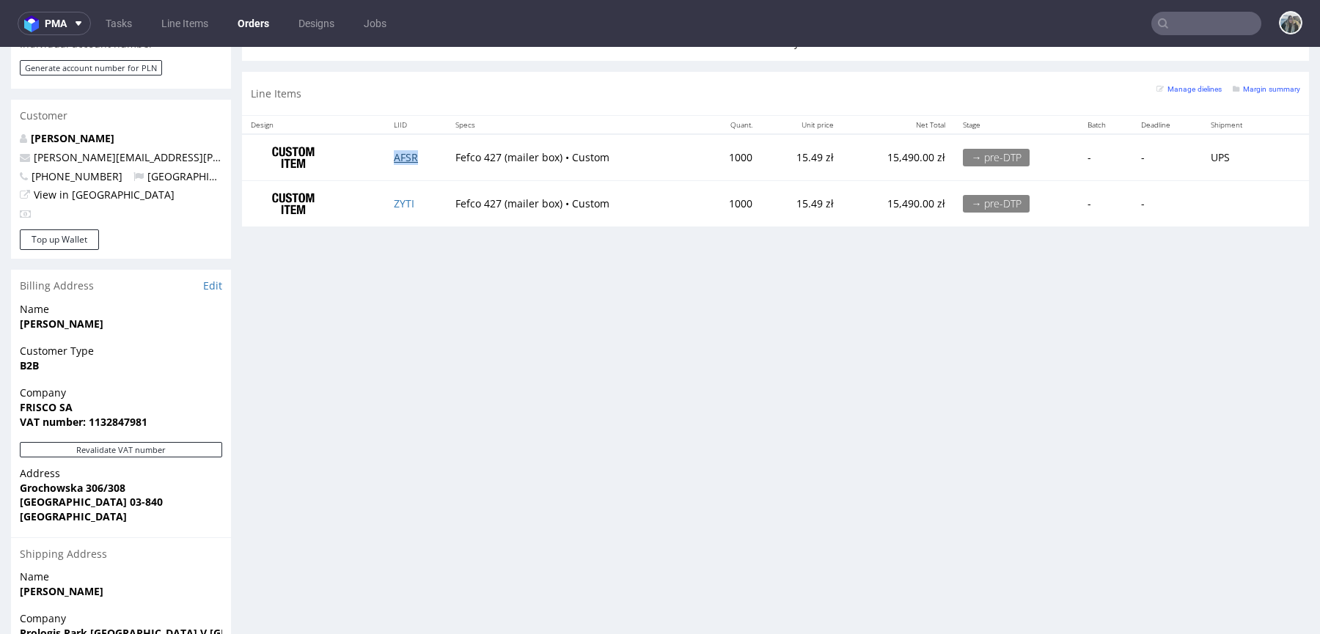
click at [402, 156] on link "AFSR" at bounding box center [406, 157] width 24 height 14
click at [403, 204] on link "ZYTI" at bounding box center [404, 204] width 21 height 14
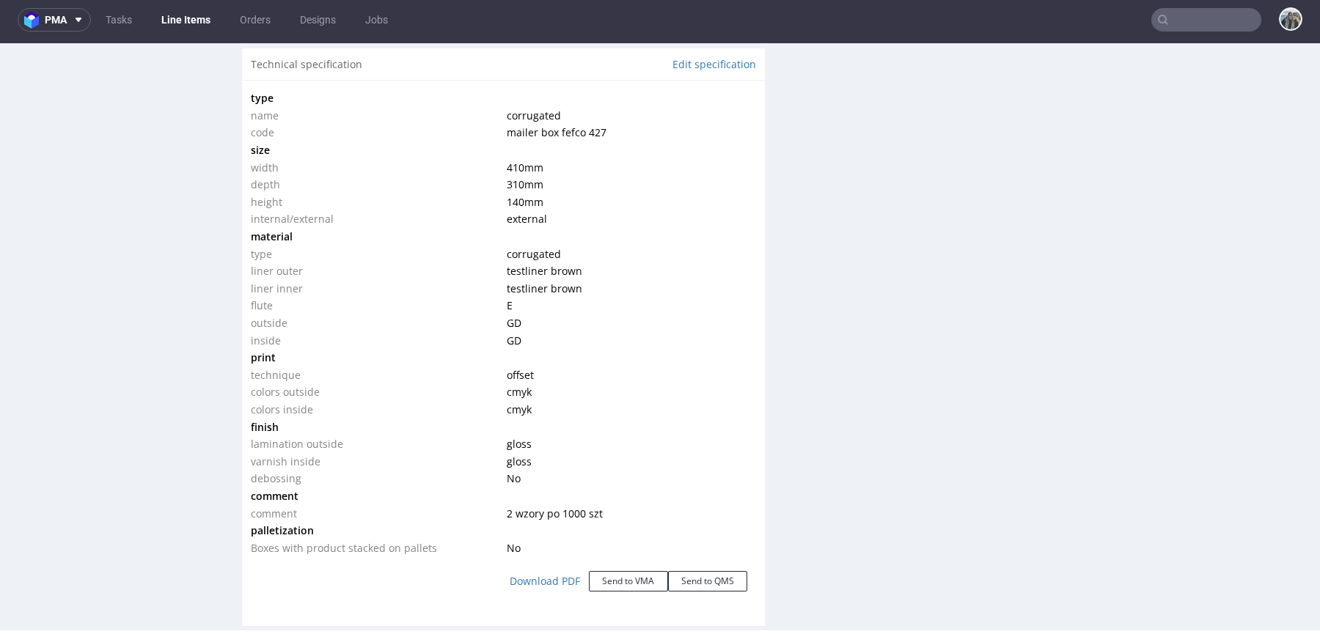
scroll to position [1379, 0]
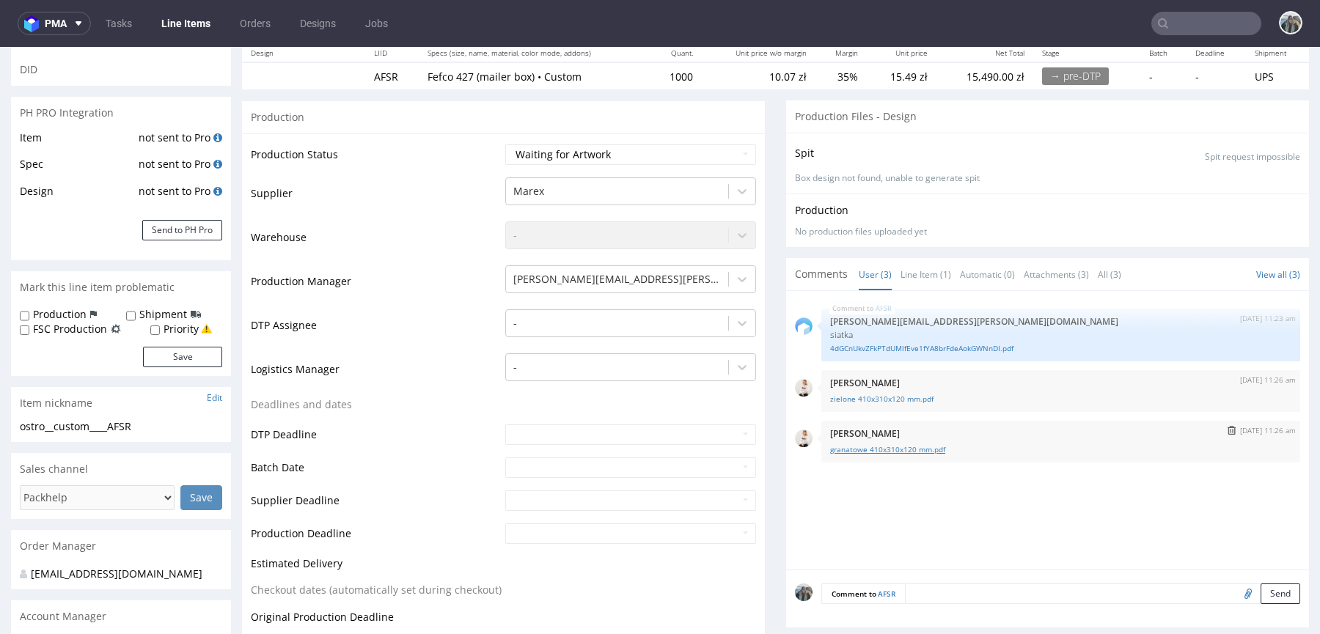
scroll to position [334, 0]
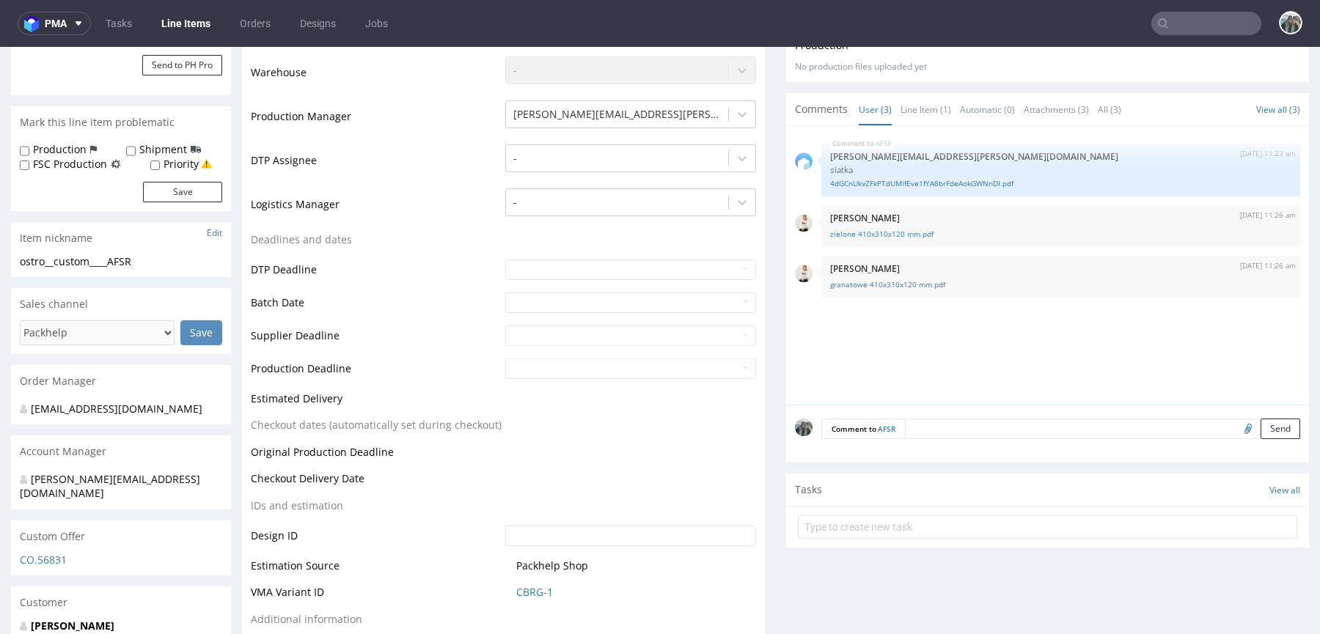
click at [1236, 430] on input "file" at bounding box center [1246, 428] width 21 height 19
type input "C:\fakepath\granatowe 410x310x120 mm.pdf"
click at [1063, 430] on textarea at bounding box center [1102, 429] width 395 height 21
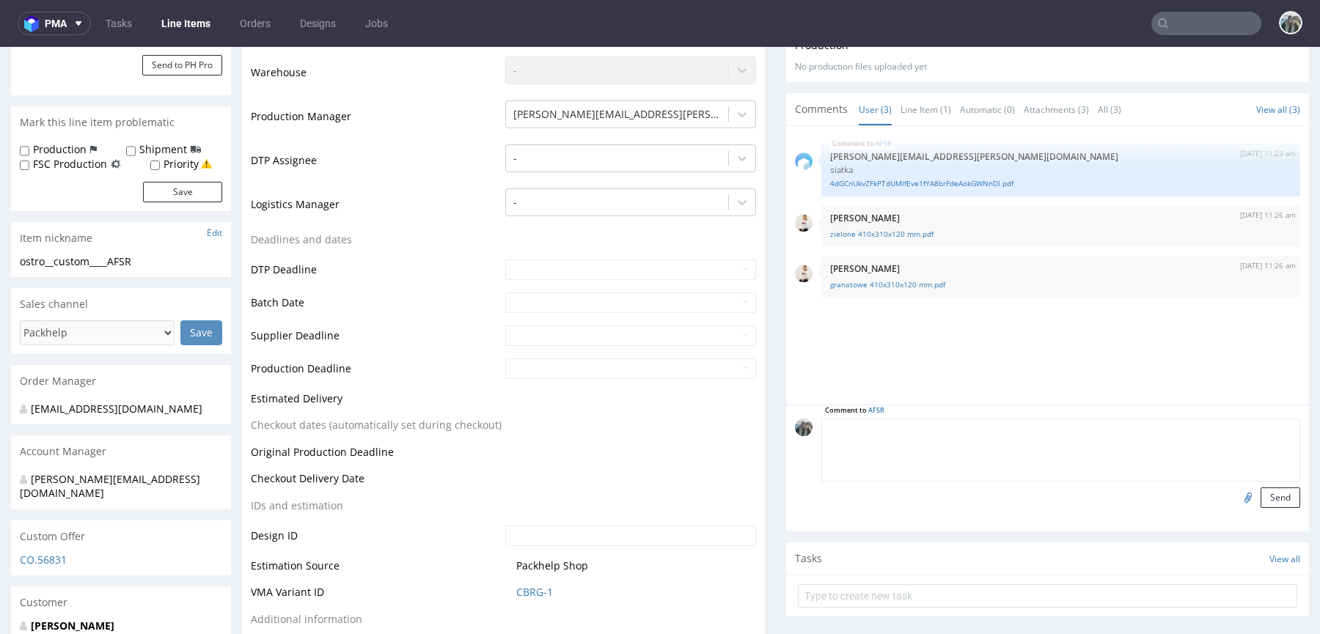
paste textarea "artwork"
type textarea "artwork"
click at [1266, 502] on button "Send" at bounding box center [1281, 498] width 40 height 21
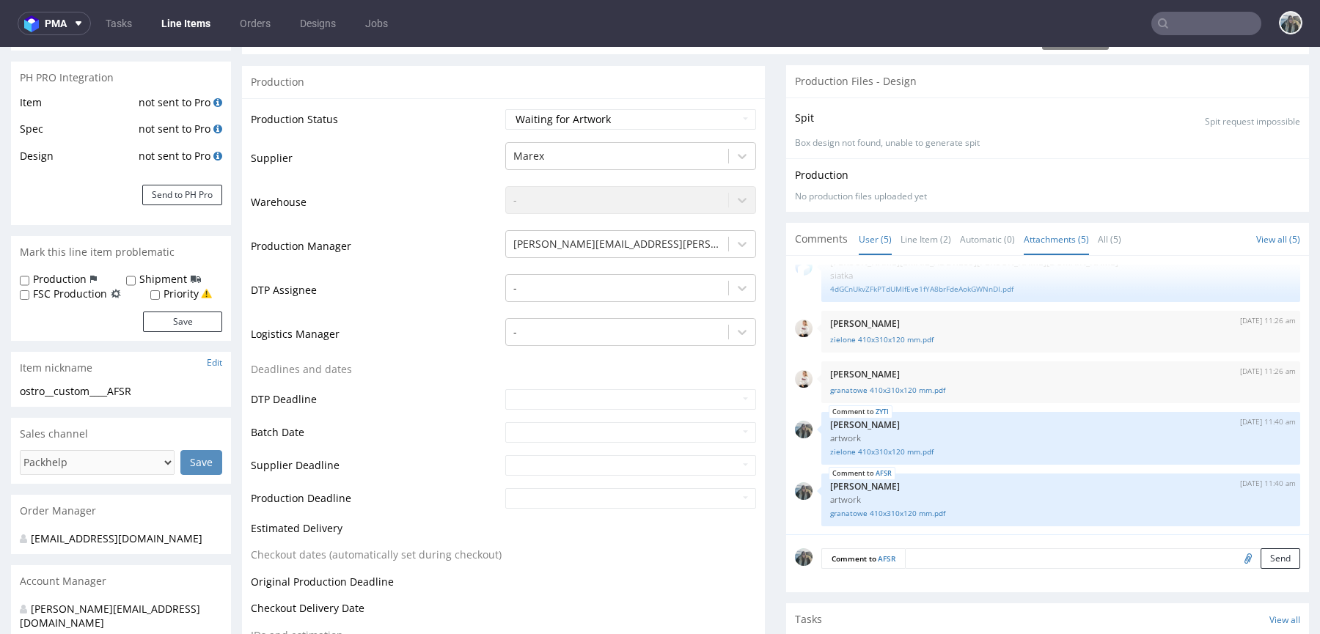
scroll to position [206, 0]
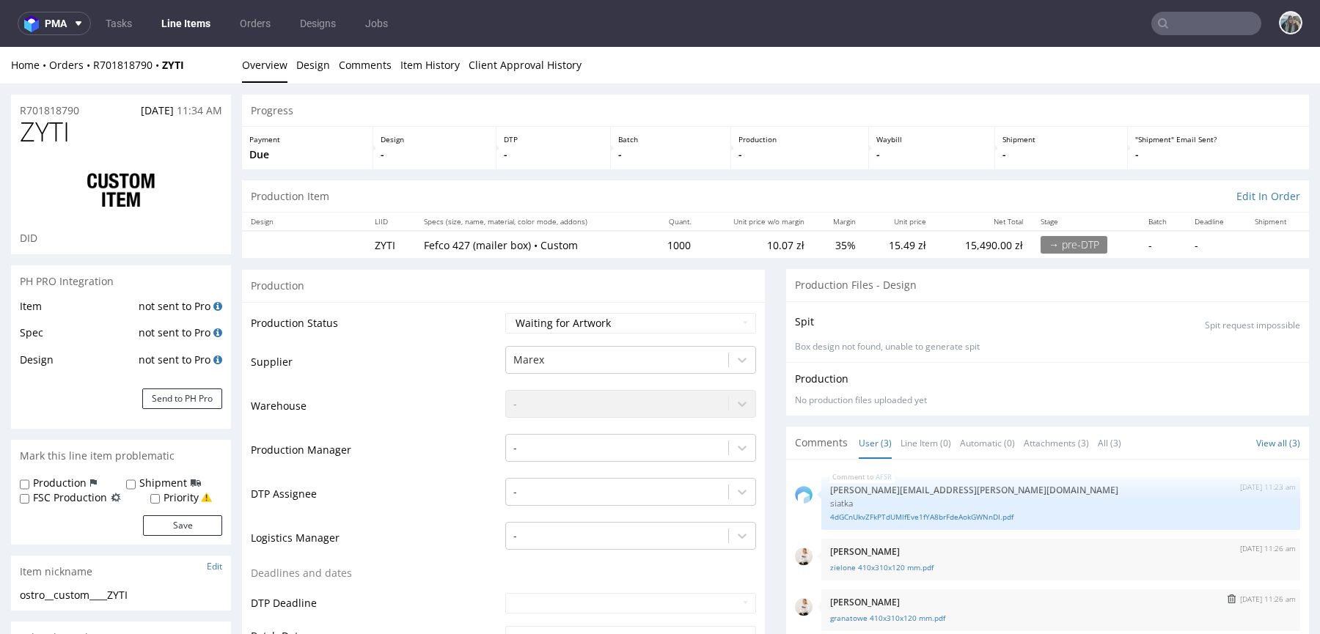
scroll to position [283, 0]
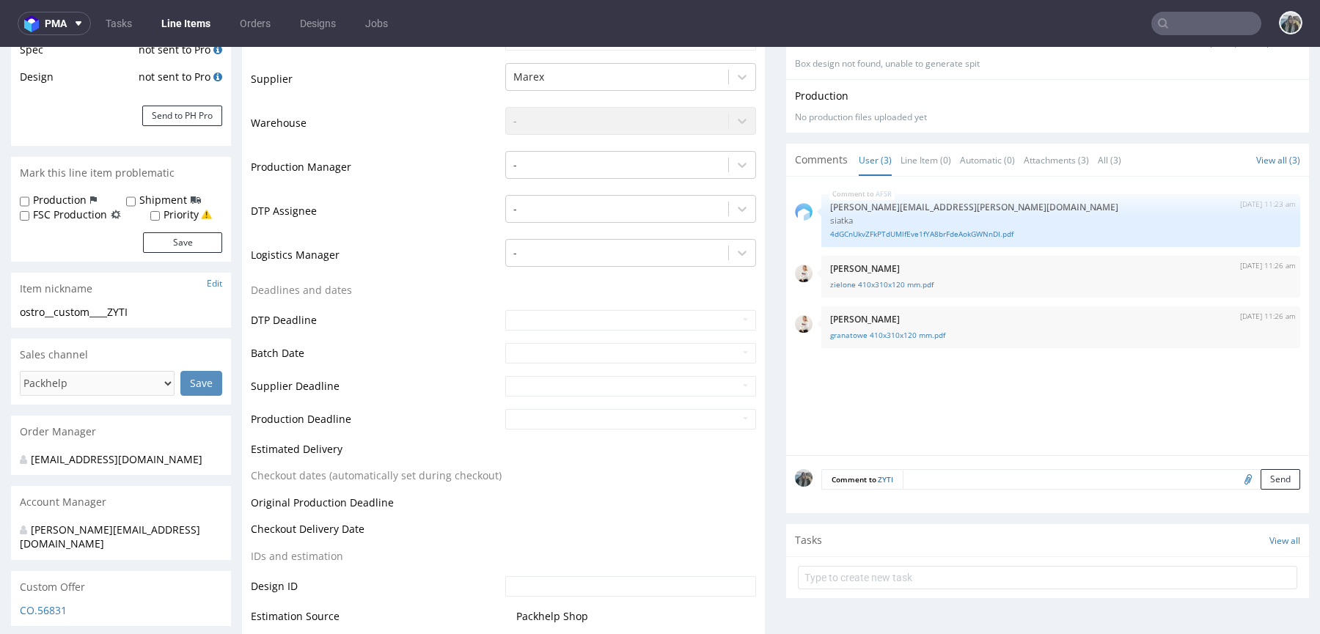
click at [1236, 471] on input "file" at bounding box center [1246, 478] width 21 height 19
type input "C:\fakepath\zielone 410x310x120 mm.pdf"
click at [991, 482] on textarea at bounding box center [1101, 479] width 397 height 21
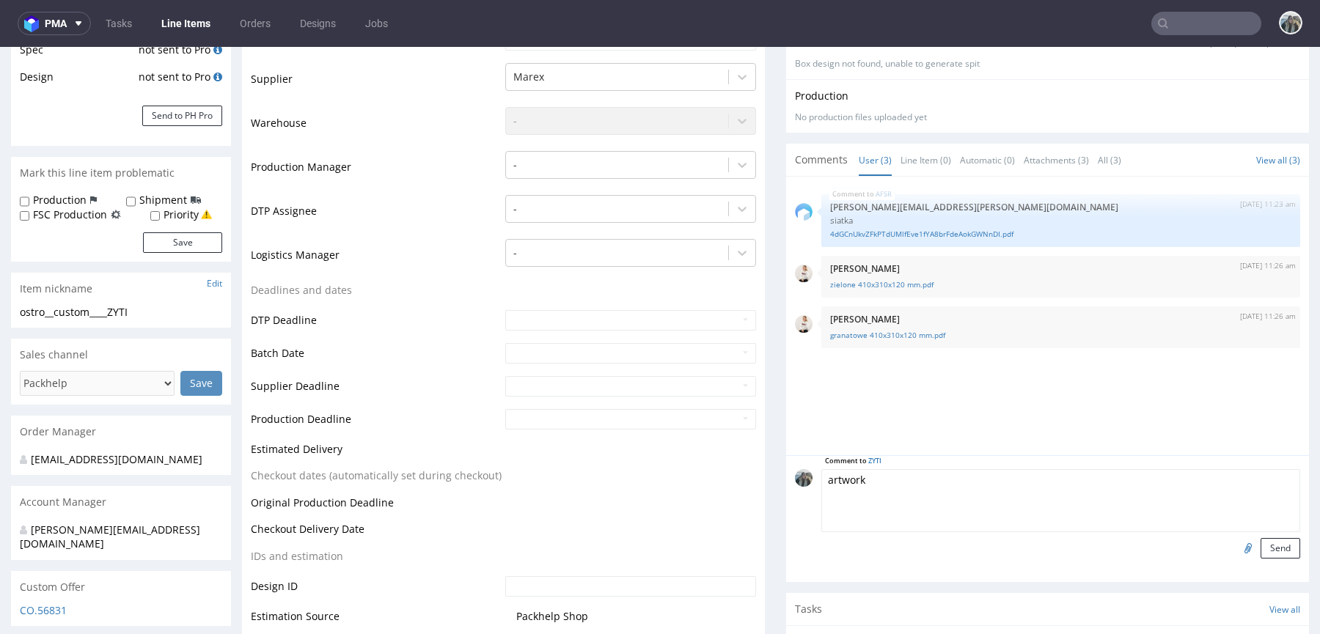
type textarea "artwork"
click at [1267, 557] on div "Comment to ZYTI artwork Send" at bounding box center [1047, 518] width 523 height 127
click at [1269, 546] on button "Send" at bounding box center [1281, 548] width 40 height 21
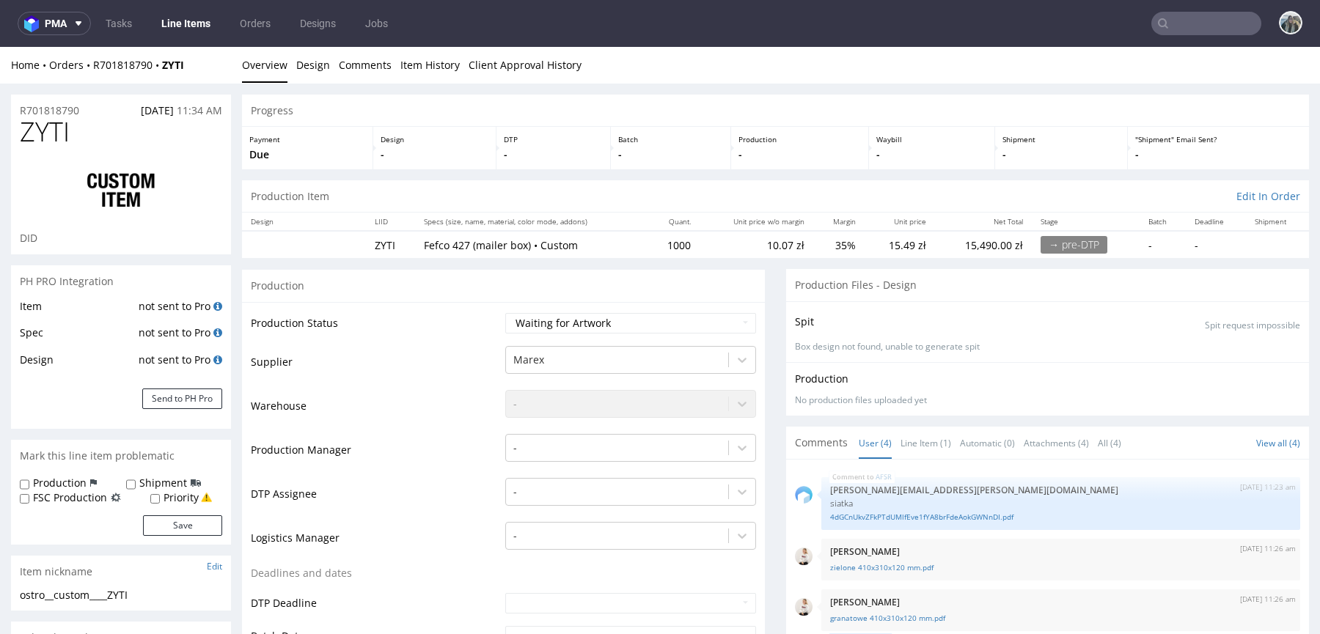
scroll to position [0, 0]
